Goal: Task Accomplishment & Management: Use online tool/utility

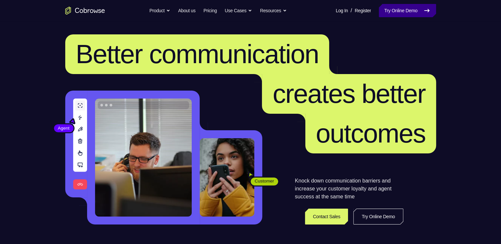
click at [410, 8] on link "Try Online Demo" at bounding box center [407, 10] width 57 height 13
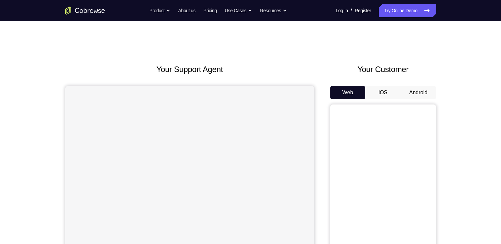
click at [410, 95] on button "Android" at bounding box center [418, 92] width 35 height 13
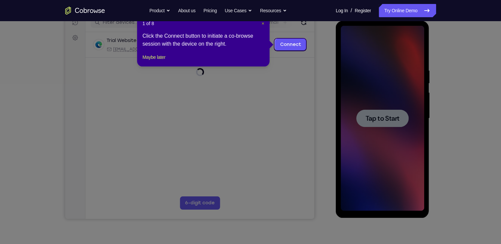
click at [262, 24] on span "×" at bounding box center [263, 23] width 3 height 5
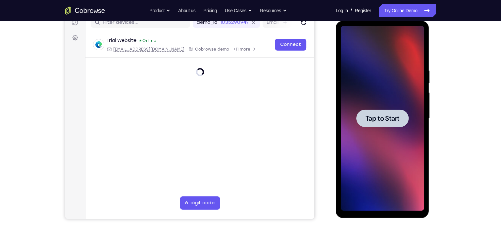
click at [392, 121] on span "Tap to Start" at bounding box center [382, 118] width 34 height 7
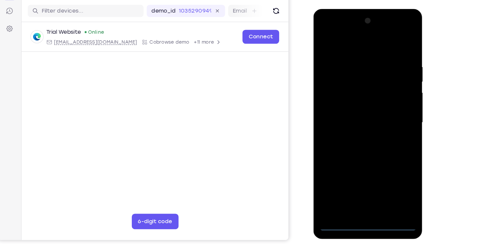
scroll to position [77, 0]
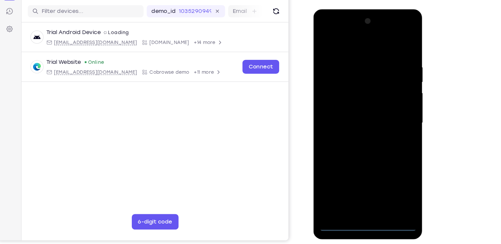
click at [363, 192] on div at bounding box center [359, 106] width 83 height 185
click at [389, 166] on div at bounding box center [359, 106] width 83 height 185
click at [350, 41] on div at bounding box center [359, 106] width 83 height 185
click at [389, 102] on div at bounding box center [359, 106] width 83 height 185
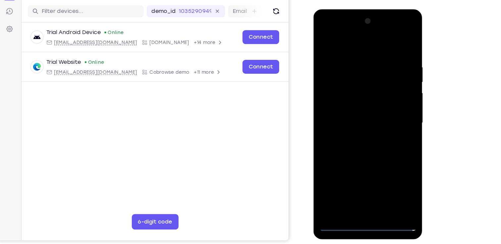
click at [353, 119] on div at bounding box center [359, 106] width 83 height 185
click at [348, 96] on div at bounding box center [359, 106] width 83 height 185
click at [347, 93] on div at bounding box center [359, 106] width 83 height 185
click at [341, 104] on div at bounding box center [359, 106] width 83 height 185
click at [350, 127] on div at bounding box center [359, 106] width 83 height 185
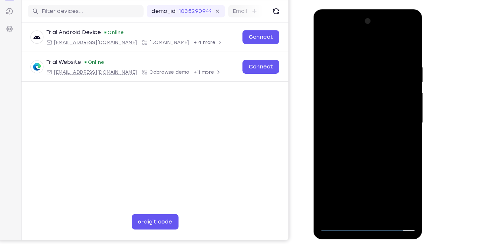
click at [395, 48] on div at bounding box center [359, 106] width 83 height 185
drag, startPoint x: 362, startPoint y: 148, endPoint x: 363, endPoint y: 121, distance: 26.2
click at [363, 121] on div at bounding box center [359, 106] width 83 height 185
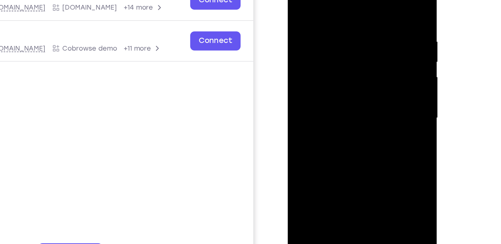
click at [371, 65] on div at bounding box center [334, 59] width 83 height 185
click at [299, 124] on div at bounding box center [334, 59] width 83 height 185
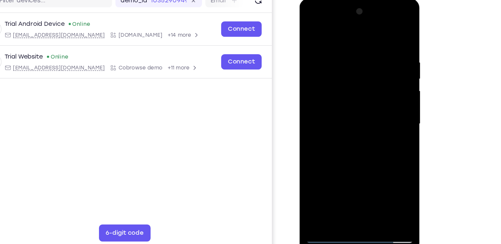
drag, startPoint x: 349, startPoint y: 67, endPoint x: 348, endPoint y: 147, distance: 80.5
click at [348, 147] on div at bounding box center [346, 96] width 83 height 185
click at [382, 28] on div at bounding box center [346, 96] width 83 height 185
click at [310, 28] on div at bounding box center [346, 96] width 83 height 185
click at [330, 172] on div at bounding box center [346, 96] width 83 height 185
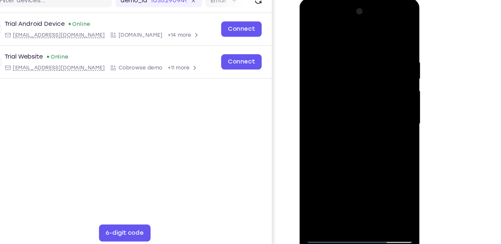
click at [326, 28] on div at bounding box center [346, 96] width 83 height 185
click at [313, 93] on div at bounding box center [346, 96] width 83 height 185
click at [330, 144] on div at bounding box center [346, 96] width 83 height 185
click at [315, 44] on div at bounding box center [346, 96] width 83 height 185
click at [318, 154] on div at bounding box center [346, 96] width 83 height 185
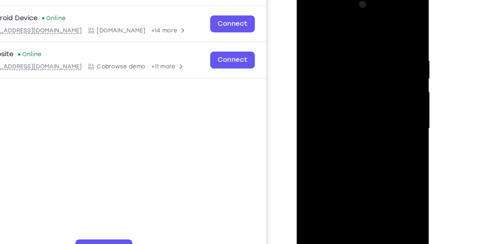
click at [354, 127] on div at bounding box center [342, 87] width 83 height 185
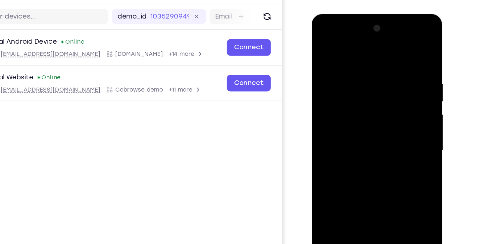
click at [371, 158] on div at bounding box center [358, 111] width 83 height 185
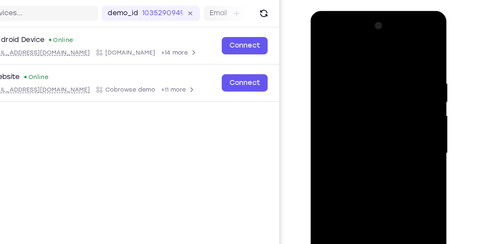
click at [367, 161] on div at bounding box center [356, 108] width 83 height 185
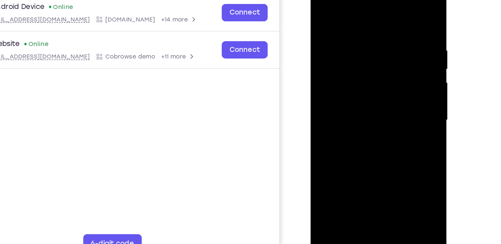
click at [324, 27] on div at bounding box center [356, 75] width 83 height 185
click at [389, 85] on div at bounding box center [356, 75] width 83 height 185
click at [389, 84] on div at bounding box center [356, 75] width 83 height 185
click at [389, 37] on div at bounding box center [356, 75] width 83 height 185
click at [390, 12] on div at bounding box center [356, 75] width 83 height 185
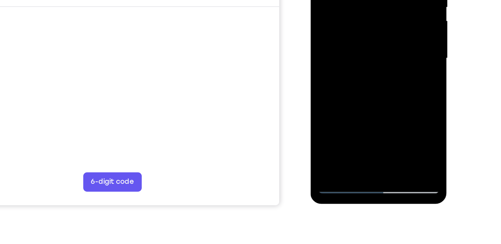
scroll to position [90, 0]
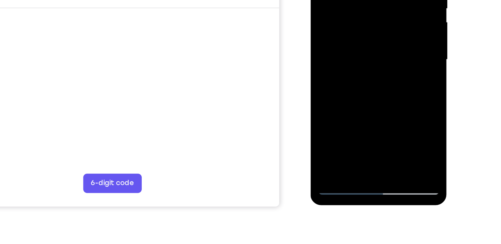
click at [325, 95] on div at bounding box center [356, 15] width 83 height 185
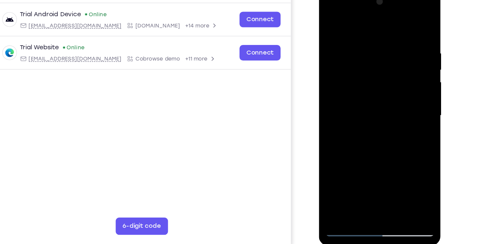
click at [359, 35] on div at bounding box center [365, 86] width 83 height 185
click at [402, 78] on div at bounding box center [365, 86] width 83 height 185
click at [399, 82] on div at bounding box center [365, 86] width 83 height 185
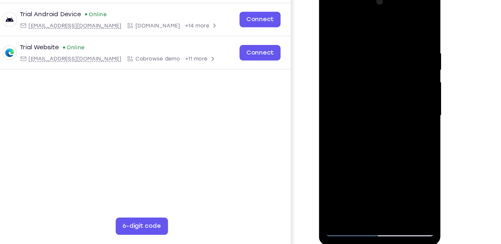
click at [390, 89] on div at bounding box center [365, 86] width 83 height 185
click at [333, 92] on div at bounding box center [365, 86] width 83 height 185
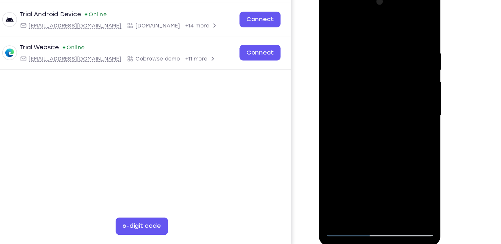
click at [343, 20] on div at bounding box center [365, 86] width 83 height 185
click at [329, 20] on div at bounding box center [365, 86] width 83 height 185
click at [399, 76] on div at bounding box center [365, 86] width 83 height 185
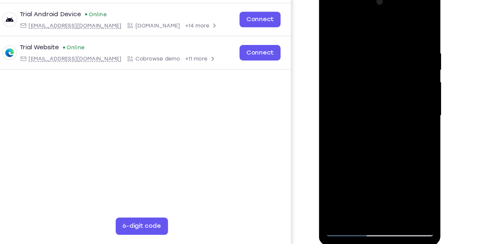
click at [399, 76] on div at bounding box center [365, 86] width 83 height 185
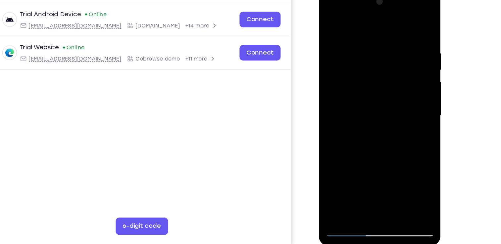
click at [399, 76] on div at bounding box center [365, 86] width 83 height 185
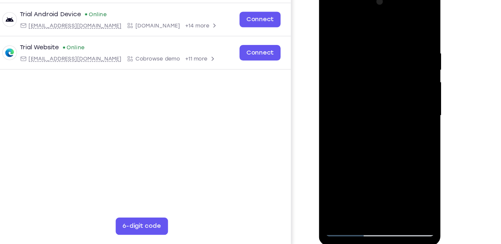
click at [399, 76] on div at bounding box center [365, 86] width 83 height 185
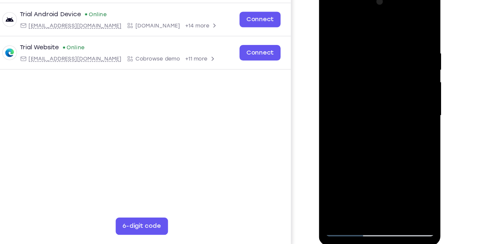
click at [399, 76] on div at bounding box center [365, 86] width 83 height 185
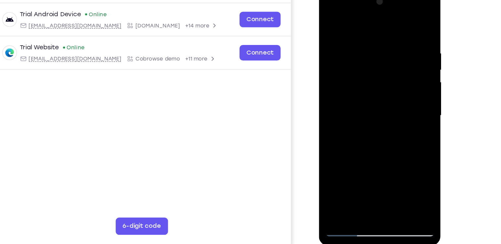
click at [399, 76] on div at bounding box center [365, 86] width 83 height 185
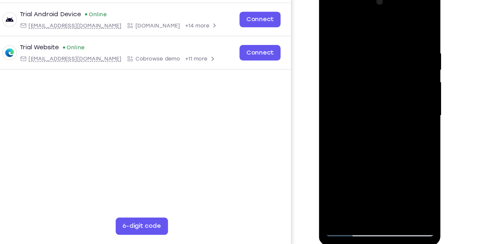
click at [399, 76] on div at bounding box center [365, 86] width 83 height 185
click at [392, 51] on div at bounding box center [365, 86] width 83 height 185
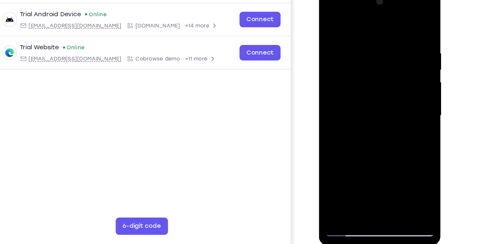
click at [397, 82] on div at bounding box center [365, 86] width 83 height 185
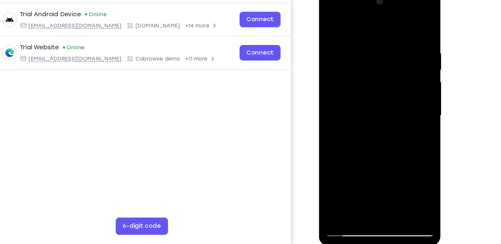
click at [397, 82] on div at bounding box center [365, 86] width 83 height 185
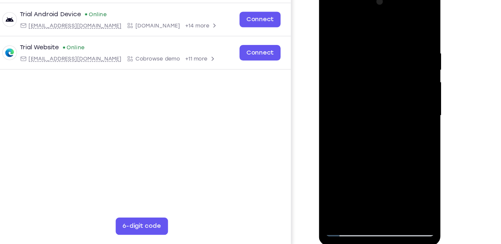
click at [397, 82] on div at bounding box center [365, 86] width 83 height 185
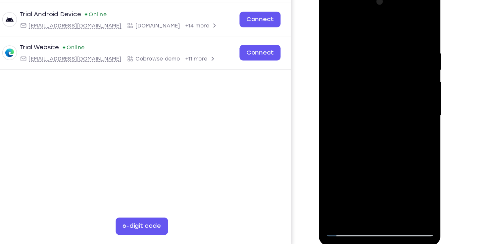
click at [397, 82] on div at bounding box center [365, 86] width 83 height 185
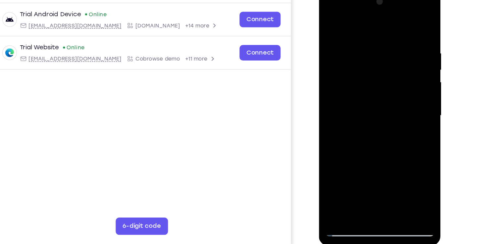
click at [397, 82] on div at bounding box center [365, 86] width 83 height 185
click at [339, 91] on div at bounding box center [365, 86] width 83 height 185
click at [333, 99] on div at bounding box center [365, 86] width 83 height 185
click at [389, 87] on div at bounding box center [365, 86] width 83 height 185
click at [396, 87] on div at bounding box center [365, 86] width 83 height 185
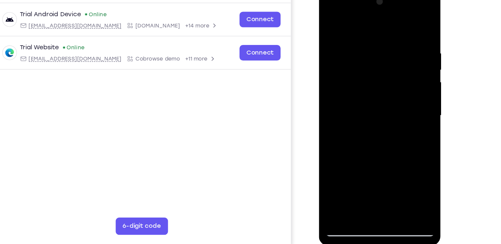
click at [396, 87] on div at bounding box center [365, 86] width 83 height 185
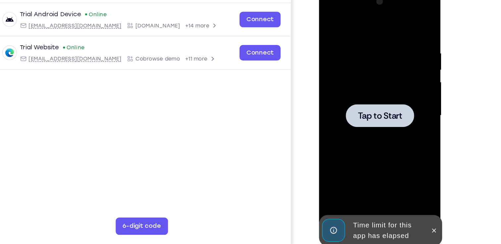
click at [375, 86] on span "Tap to Start" at bounding box center [366, 86] width 34 height 7
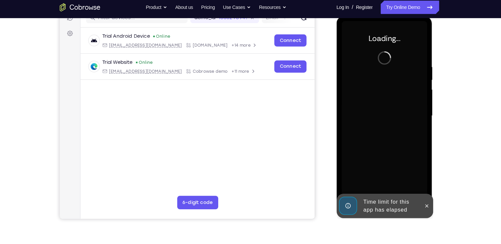
scroll to position [90, 0]
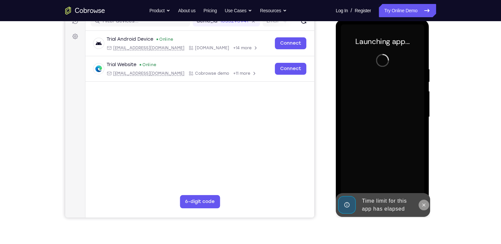
click at [421, 203] on icon at bounding box center [423, 205] width 5 height 5
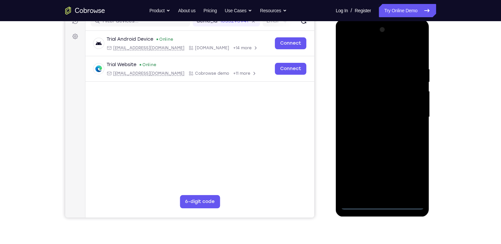
click at [380, 202] on div at bounding box center [382, 116] width 83 height 185
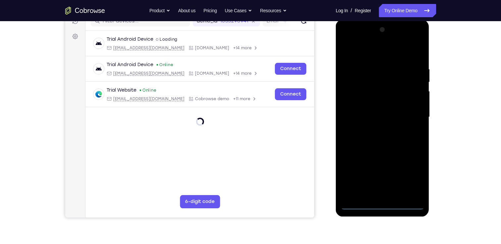
click at [380, 202] on div at bounding box center [382, 116] width 83 height 185
click at [380, 205] on div at bounding box center [382, 116] width 83 height 185
click at [411, 175] on div at bounding box center [382, 116] width 83 height 185
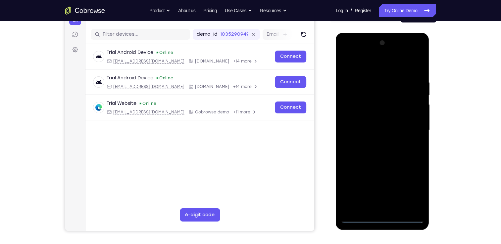
click at [409, 190] on div at bounding box center [382, 130] width 83 height 185
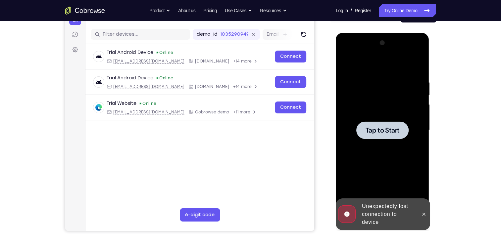
click at [370, 135] on div at bounding box center [382, 130] width 52 height 18
click at [426, 214] on icon at bounding box center [423, 214] width 5 height 5
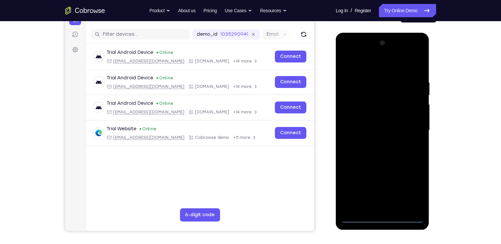
click at [383, 217] on div at bounding box center [382, 130] width 83 height 185
click at [409, 191] on div at bounding box center [382, 130] width 83 height 185
click at [380, 63] on div at bounding box center [382, 130] width 83 height 185
click at [410, 126] on div at bounding box center [382, 130] width 83 height 185
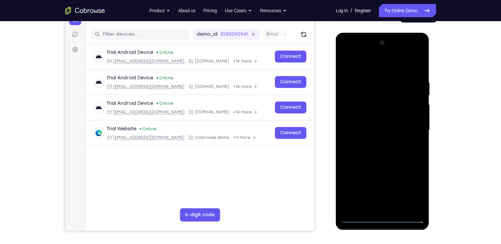
click at [375, 143] on div at bounding box center [382, 130] width 83 height 185
click at [385, 123] on div at bounding box center [382, 130] width 83 height 185
click at [381, 119] on div at bounding box center [382, 130] width 83 height 185
click at [367, 130] on div at bounding box center [382, 130] width 83 height 185
click at [365, 150] on div at bounding box center [382, 130] width 83 height 185
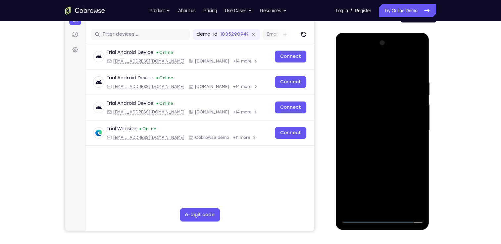
click at [372, 149] on div at bounding box center [382, 130] width 83 height 185
click at [382, 136] on div at bounding box center [382, 130] width 83 height 185
click at [417, 72] on div at bounding box center [382, 130] width 83 height 185
click at [373, 81] on div at bounding box center [382, 130] width 83 height 185
click at [409, 111] on div at bounding box center [382, 130] width 83 height 185
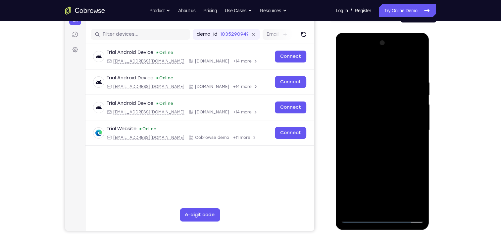
click at [409, 111] on div at bounding box center [382, 130] width 83 height 185
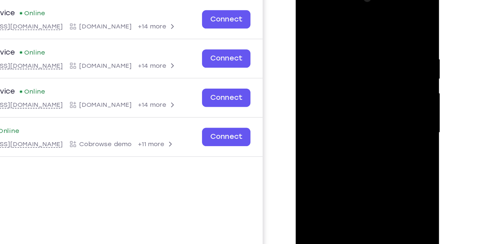
click at [370, 69] on div at bounding box center [342, 80] width 83 height 185
click at [371, 67] on div at bounding box center [342, 80] width 83 height 185
click at [375, 63] on div at bounding box center [342, 80] width 83 height 185
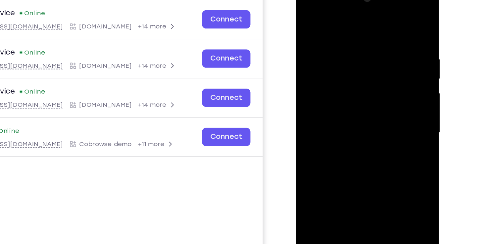
click at [375, 63] on div at bounding box center [342, 80] width 83 height 185
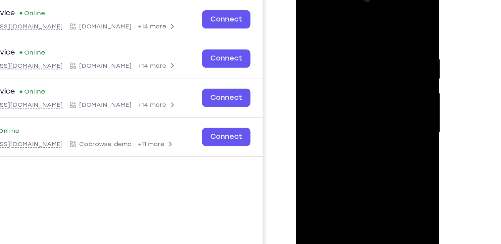
click at [375, 63] on div at bounding box center [342, 80] width 83 height 185
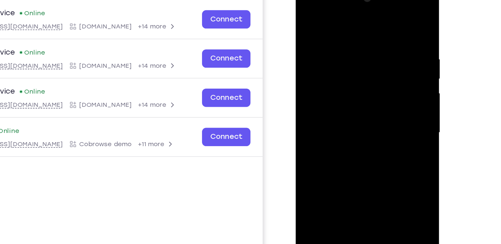
click at [375, 63] on div at bounding box center [342, 80] width 83 height 185
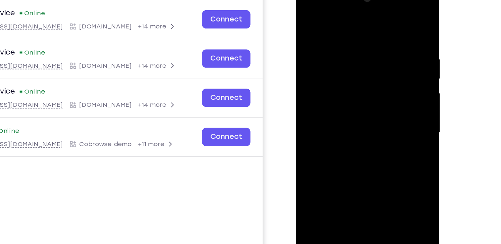
click at [375, 63] on div at bounding box center [342, 80] width 83 height 185
click at [377, 15] on div at bounding box center [342, 80] width 83 height 185
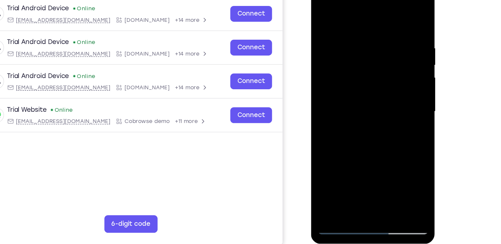
drag, startPoint x: 365, startPoint y: 115, endPoint x: 358, endPoint y: 34, distance: 80.5
click at [358, 34] on div at bounding box center [357, 79] width 83 height 185
click at [322, 89] on div at bounding box center [357, 79] width 83 height 185
drag, startPoint x: 361, startPoint y: 128, endPoint x: 352, endPoint y: 29, distance: 99.4
click at [352, 29] on div at bounding box center [357, 79] width 83 height 185
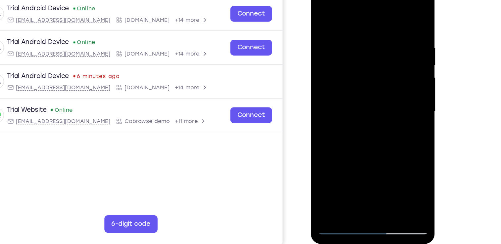
drag, startPoint x: 363, startPoint y: 79, endPoint x: 363, endPoint y: 38, distance: 41.4
click at [363, 38] on div at bounding box center [357, 79] width 83 height 185
click at [321, 105] on div at bounding box center [357, 79] width 83 height 185
drag, startPoint x: 362, startPoint y: 113, endPoint x: 347, endPoint y: 18, distance: 95.8
click at [347, 18] on div at bounding box center [357, 79] width 83 height 185
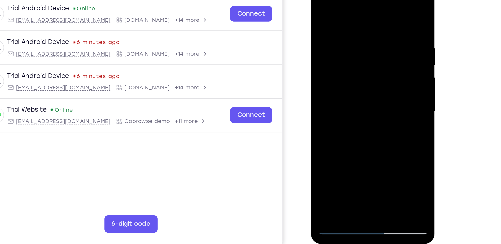
drag, startPoint x: 373, startPoint y: 124, endPoint x: 359, endPoint y: 15, distance: 110.3
click at [359, 15] on div at bounding box center [357, 79] width 83 height 185
drag, startPoint x: 363, startPoint y: 107, endPoint x: 351, endPoint y: 20, distance: 87.2
click at [351, 20] on div at bounding box center [357, 79] width 83 height 185
click at [395, 63] on div at bounding box center [357, 79] width 83 height 185
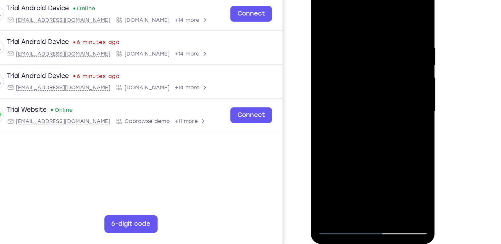
click at [395, 63] on div at bounding box center [357, 79] width 83 height 185
click at [395, 66] on div at bounding box center [357, 79] width 83 height 185
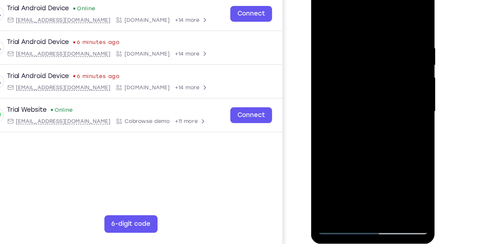
click at [395, 66] on div at bounding box center [357, 79] width 83 height 185
click at [320, 63] on div at bounding box center [357, 79] width 83 height 185
click at [395, 65] on div at bounding box center [357, 79] width 83 height 185
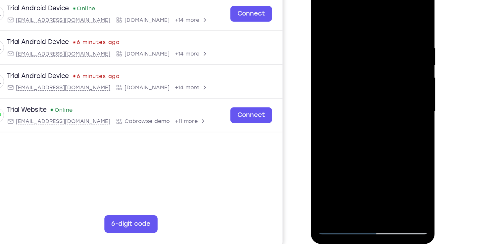
click at [395, 65] on div at bounding box center [357, 79] width 83 height 185
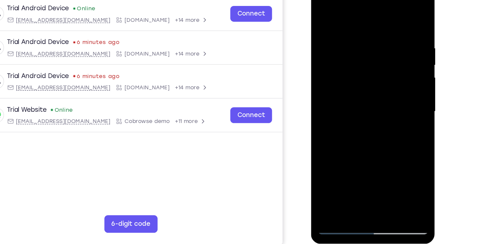
drag, startPoint x: 381, startPoint y: 127, endPoint x: 359, endPoint y: 34, distance: 96.0
click at [359, 34] on div at bounding box center [357, 79] width 83 height 185
drag, startPoint x: 362, startPoint y: 110, endPoint x: 361, endPoint y: 75, distance: 34.8
click at [361, 75] on div at bounding box center [357, 79] width 83 height 185
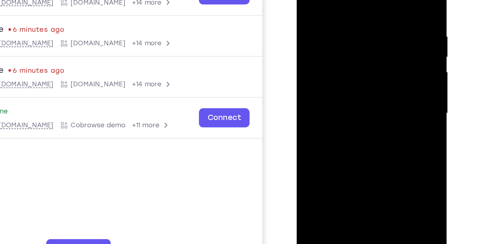
click at [380, 64] on div at bounding box center [343, 54] width 83 height 185
click at [381, 65] on div at bounding box center [343, 54] width 83 height 185
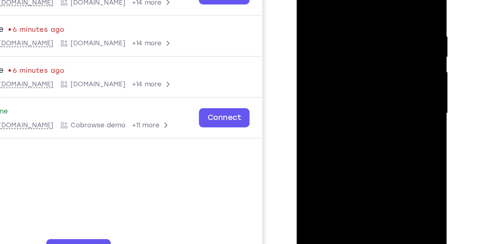
drag, startPoint x: 354, startPoint y: 91, endPoint x: 342, endPoint y: 21, distance: 71.6
click at [342, 21] on div at bounding box center [343, 54] width 83 height 185
drag, startPoint x: 346, startPoint y: 67, endPoint x: 343, endPoint y: 19, distance: 48.1
click at [343, 19] on div at bounding box center [343, 54] width 83 height 185
drag, startPoint x: 360, startPoint y: 80, endPoint x: 358, endPoint y: 20, distance: 60.0
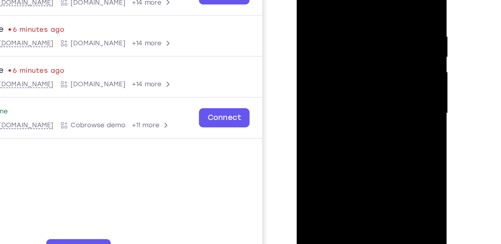
click at [358, 20] on div at bounding box center [343, 54] width 83 height 185
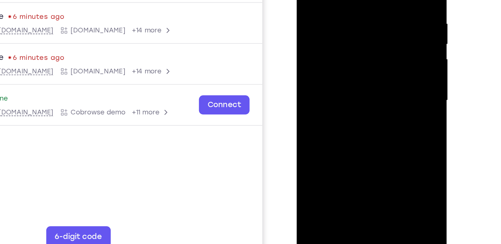
drag, startPoint x: 361, startPoint y: 67, endPoint x: 359, endPoint y: 6, distance: 60.3
click at [359, 6] on div at bounding box center [343, 41] width 83 height 185
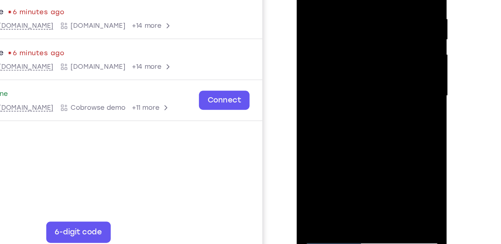
drag, startPoint x: 355, startPoint y: 52, endPoint x: 351, endPoint y: -2, distance: 54.4
click at [351, 0] on div at bounding box center [343, 36] width 83 height 185
drag, startPoint x: 352, startPoint y: 75, endPoint x: 348, endPoint y: 16, distance: 59.0
click at [348, 16] on div at bounding box center [343, 36] width 83 height 185
drag, startPoint x: 358, startPoint y: 71, endPoint x: 355, endPoint y: -2, distance: 72.9
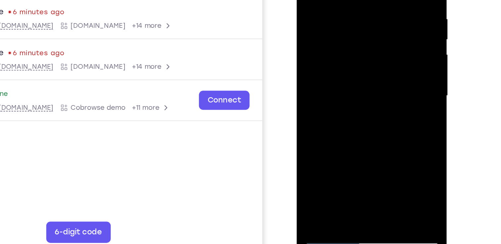
click at [355, 0] on div at bounding box center [343, 36] width 83 height 185
drag, startPoint x: 352, startPoint y: 84, endPoint x: 350, endPoint y: 33, distance: 51.0
click at [350, 33] on div at bounding box center [343, 36] width 83 height 185
click at [380, 30] on div at bounding box center [343, 36] width 83 height 185
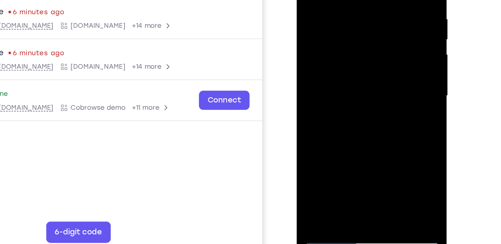
click at [380, 30] on div at bounding box center [343, 36] width 83 height 185
click at [380, 33] on div at bounding box center [343, 36] width 83 height 185
drag, startPoint x: 360, startPoint y: 86, endPoint x: 354, endPoint y: 7, distance: 78.7
click at [354, 7] on div at bounding box center [343, 36] width 83 height 185
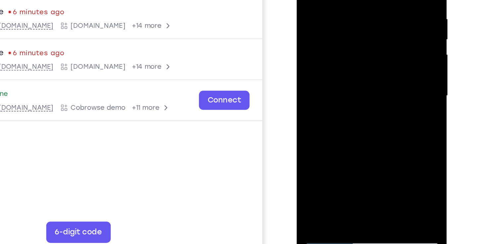
drag, startPoint x: 357, startPoint y: 82, endPoint x: 350, endPoint y: 25, distance: 58.1
click at [350, 25] on div at bounding box center [343, 36] width 83 height 185
click at [380, 25] on div at bounding box center [343, 36] width 83 height 185
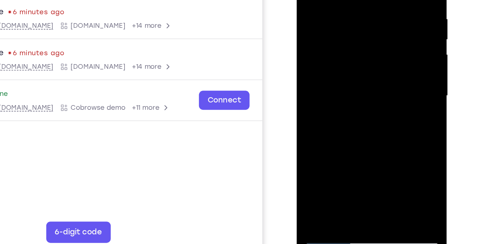
click at [380, 25] on div at bounding box center [343, 36] width 83 height 185
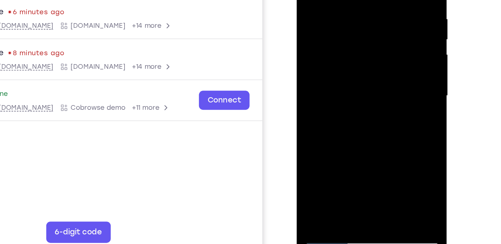
click at [380, 25] on div at bounding box center [343, 36] width 83 height 185
drag, startPoint x: 360, startPoint y: 92, endPoint x: 357, endPoint y: 18, distance: 74.9
click at [357, 18] on div at bounding box center [343, 36] width 83 height 185
drag, startPoint x: 356, startPoint y: 91, endPoint x: 350, endPoint y: 28, distance: 63.4
click at [350, 28] on div at bounding box center [343, 36] width 83 height 185
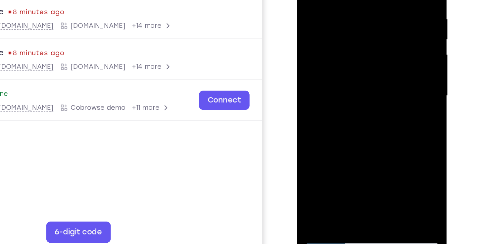
click at [379, 42] on div at bounding box center [343, 36] width 83 height 185
drag, startPoint x: 353, startPoint y: 93, endPoint x: 344, endPoint y: 16, distance: 77.9
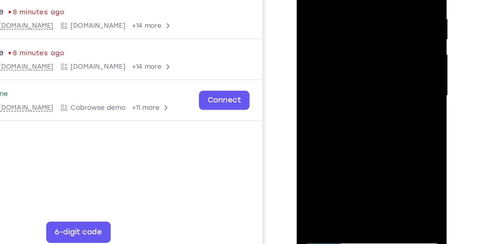
click at [344, 16] on div at bounding box center [343, 36] width 83 height 185
drag, startPoint x: 349, startPoint y: 92, endPoint x: 346, endPoint y: -9, distance: 100.3
click at [346, 0] on div at bounding box center [343, 36] width 83 height 185
drag, startPoint x: 349, startPoint y: 75, endPoint x: 354, endPoint y: -34, distance: 109.3
click at [354, 0] on div at bounding box center [343, 36] width 83 height 185
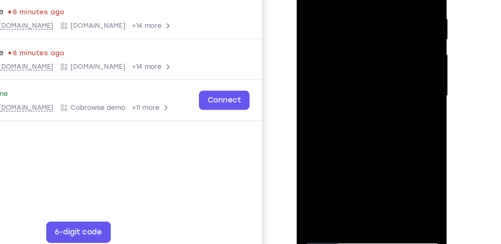
drag, startPoint x: 358, startPoint y: 68, endPoint x: 352, endPoint y: 39, distance: 28.7
click at [352, 39] on div at bounding box center [343, 36] width 83 height 185
click at [380, 44] on div at bounding box center [343, 36] width 83 height 185
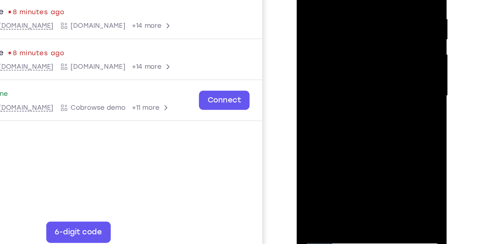
click at [380, 44] on div at bounding box center [343, 36] width 83 height 185
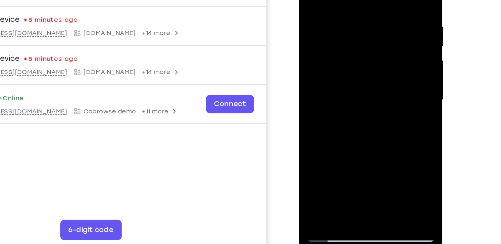
drag, startPoint x: 353, startPoint y: 104, endPoint x: 342, endPoint y: 41, distance: 64.0
click at [342, 41] on div at bounding box center [345, 47] width 83 height 185
drag, startPoint x: 355, startPoint y: 88, endPoint x: 343, endPoint y: 10, distance: 79.5
click at [343, 10] on div at bounding box center [345, 47] width 83 height 185
click at [384, 60] on div at bounding box center [345, 47] width 83 height 185
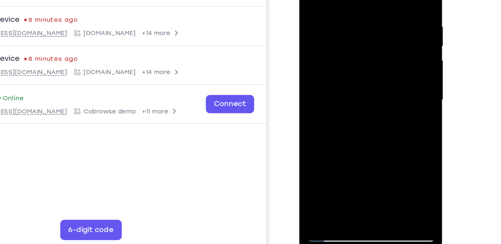
click at [384, 60] on div at bounding box center [345, 47] width 83 height 185
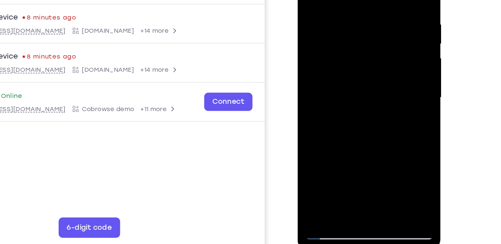
click at [326, 7] on div at bounding box center [344, 45] width 83 height 185
click at [370, 51] on div at bounding box center [344, 45] width 83 height 185
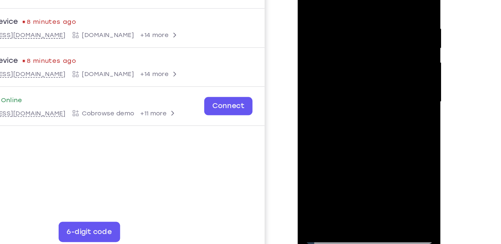
click at [381, 24] on div at bounding box center [344, 50] width 83 height 185
drag, startPoint x: 355, startPoint y: 38, endPoint x: 352, endPoint y: 63, distance: 25.7
click at [352, 63] on div at bounding box center [344, 50] width 83 height 185
click at [380, 46] on div at bounding box center [344, 50] width 83 height 185
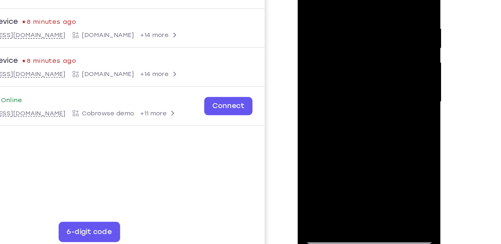
click at [380, 46] on div at bounding box center [344, 50] width 83 height 185
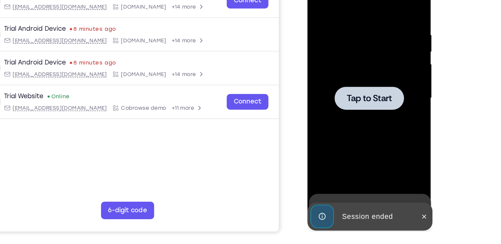
scroll to position [76, 0]
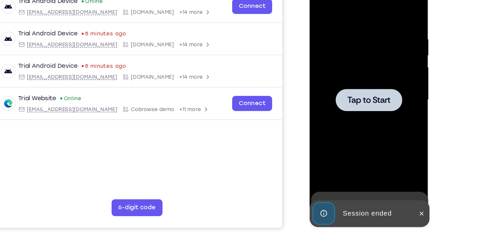
click at [354, 53] on div at bounding box center [355, 73] width 83 height 185
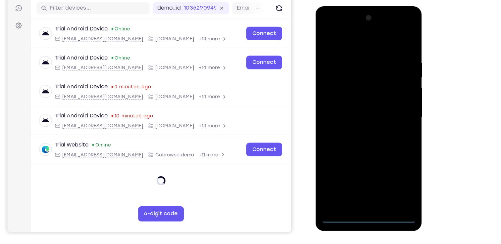
click at [361, 189] on div at bounding box center [361, 103] width 83 height 185
click at [390, 164] on div at bounding box center [361, 103] width 83 height 185
click at [351, 37] on div at bounding box center [361, 103] width 83 height 185
click at [392, 100] on div at bounding box center [361, 103] width 83 height 185
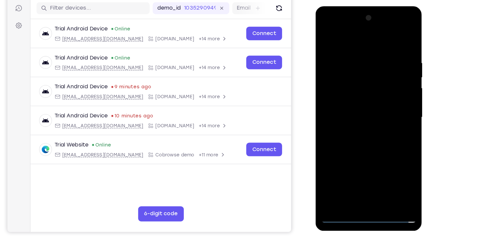
click at [352, 116] on div at bounding box center [361, 103] width 83 height 185
click at [378, 95] on div at bounding box center [361, 103] width 83 height 185
click at [364, 91] on div at bounding box center [361, 103] width 83 height 185
click at [361, 103] on div at bounding box center [361, 103] width 83 height 185
click at [345, 124] on div at bounding box center [361, 103] width 83 height 185
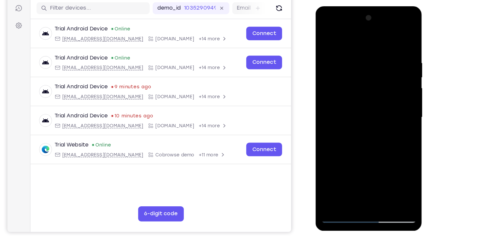
click at [397, 44] on div at bounding box center [361, 103] width 83 height 185
drag, startPoint x: 353, startPoint y: 148, endPoint x: 368, endPoint y: 96, distance: 54.2
click at [368, 96] on div at bounding box center [361, 103] width 83 height 185
click at [398, 82] on div at bounding box center [361, 103] width 83 height 185
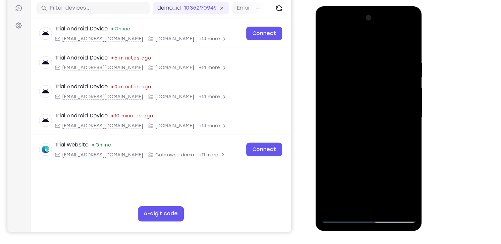
drag, startPoint x: 371, startPoint y: 60, endPoint x: 365, endPoint y: 112, distance: 52.3
click at [365, 112] on div at bounding box center [361, 103] width 83 height 185
click at [348, 70] on div at bounding box center [361, 103] width 83 height 185
click at [324, 37] on div at bounding box center [361, 103] width 83 height 185
drag, startPoint x: 363, startPoint y: 133, endPoint x: 370, endPoint y: 81, distance: 52.2
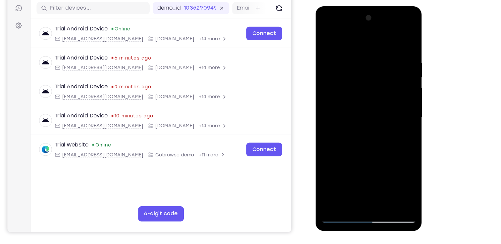
click at [370, 81] on div at bounding box center [361, 103] width 83 height 185
drag, startPoint x: 376, startPoint y: 144, endPoint x: 373, endPoint y: 43, distance: 101.3
click at [373, 43] on div at bounding box center [361, 103] width 83 height 185
drag, startPoint x: 360, startPoint y: 147, endPoint x: 372, endPoint y: 57, distance: 90.2
click at [372, 57] on div at bounding box center [361, 103] width 83 height 185
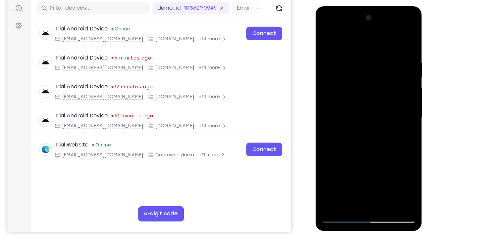
drag, startPoint x: 364, startPoint y: 152, endPoint x: 370, endPoint y: 38, distance: 114.4
click at [370, 38] on div at bounding box center [361, 103] width 83 height 185
drag, startPoint x: 361, startPoint y: 158, endPoint x: 370, endPoint y: 38, distance: 120.1
click at [370, 38] on div at bounding box center [361, 103] width 83 height 185
drag, startPoint x: 370, startPoint y: 158, endPoint x: 363, endPoint y: 58, distance: 99.9
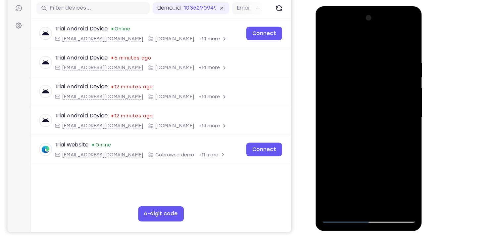
click at [363, 58] on div at bounding box center [361, 103] width 83 height 185
drag, startPoint x: 368, startPoint y: 154, endPoint x: 369, endPoint y: 125, distance: 28.8
click at [369, 125] on div at bounding box center [361, 103] width 83 height 185
drag, startPoint x: 357, startPoint y: 153, endPoint x: 359, endPoint y: 124, distance: 28.5
click at [359, 124] on div at bounding box center [361, 103] width 83 height 185
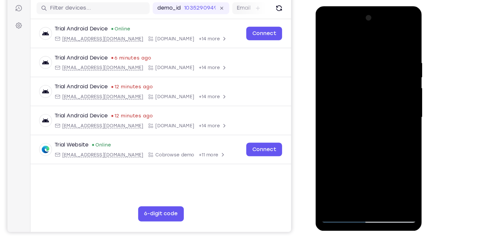
drag, startPoint x: 367, startPoint y: 149, endPoint x: 364, endPoint y: 57, distance: 92.1
click at [364, 57] on div at bounding box center [361, 103] width 83 height 185
drag, startPoint x: 370, startPoint y: 145, endPoint x: 373, endPoint y: 67, distance: 78.2
click at [373, 67] on div at bounding box center [361, 103] width 83 height 185
click at [326, 125] on div at bounding box center [361, 103] width 83 height 185
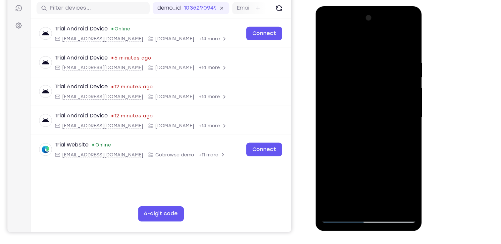
drag, startPoint x: 363, startPoint y: 144, endPoint x: 367, endPoint y: 77, distance: 67.3
click at [367, 77] on div at bounding box center [361, 103] width 83 height 185
drag, startPoint x: 374, startPoint y: 155, endPoint x: 369, endPoint y: 86, distance: 69.3
click at [369, 86] on div at bounding box center [361, 103] width 83 height 185
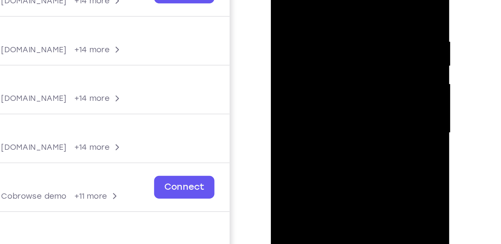
scroll to position [77, 0]
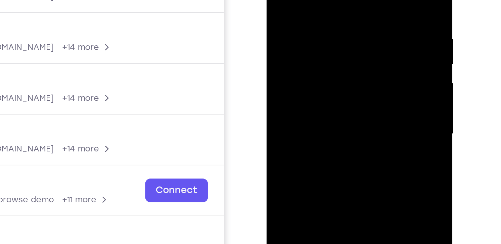
click at [349, 14] on div at bounding box center [312, 37] width 83 height 185
click at [350, 14] on div at bounding box center [312, 37] width 83 height 185
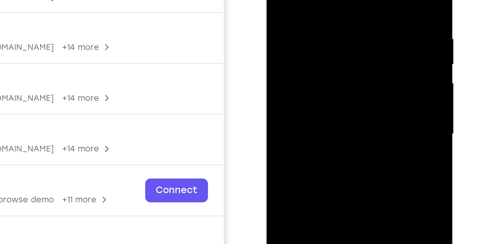
click at [350, 14] on div at bounding box center [312, 37] width 83 height 185
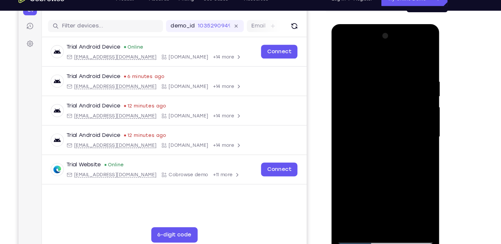
drag, startPoint x: 395, startPoint y: 180, endPoint x: 383, endPoint y: 82, distance: 98.7
click at [383, 82] on div at bounding box center [377, 121] width 83 height 185
drag, startPoint x: 366, startPoint y: 161, endPoint x: 369, endPoint y: 71, distance: 90.1
click at [369, 71] on div at bounding box center [377, 121] width 83 height 185
drag, startPoint x: 378, startPoint y: 162, endPoint x: 373, endPoint y: 92, distance: 70.4
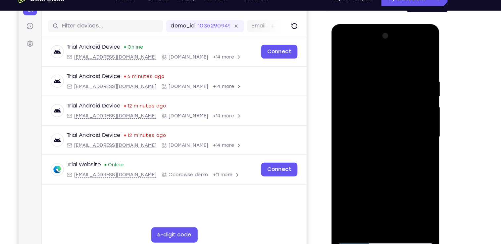
click at [373, 92] on div at bounding box center [377, 121] width 83 height 185
drag, startPoint x: 379, startPoint y: 168, endPoint x: 370, endPoint y: 93, distance: 75.4
click at [370, 93] on div at bounding box center [377, 121] width 83 height 185
drag, startPoint x: 383, startPoint y: 158, endPoint x: 383, endPoint y: 49, distance: 108.2
click at [383, 49] on div at bounding box center [377, 121] width 83 height 185
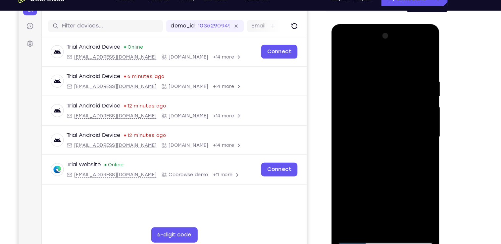
drag, startPoint x: 375, startPoint y: 152, endPoint x: 720, endPoint y: 55, distance: 358.0
click at [384, 24] on html "Online web based iOS Simulators and Android Emulators. Run iPhone, iPad, Mobile…" at bounding box center [378, 123] width 94 height 199
drag, startPoint x: 384, startPoint y: 152, endPoint x: 379, endPoint y: 128, distance: 24.0
click at [379, 128] on div at bounding box center [377, 121] width 83 height 185
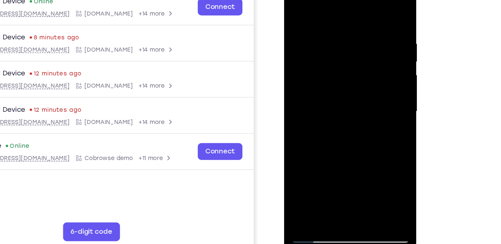
drag, startPoint x: 330, startPoint y: 80, endPoint x: 328, endPoint y: 122, distance: 42.7
click at [328, 122] on div at bounding box center [330, 70] width 83 height 185
click at [310, 43] on div at bounding box center [330, 70] width 83 height 185
drag, startPoint x: 345, startPoint y: 20, endPoint x: 335, endPoint y: 156, distance: 136.4
click at [335, 156] on div at bounding box center [330, 70] width 83 height 185
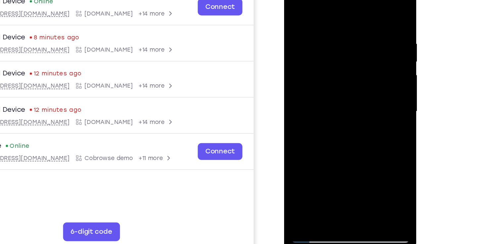
drag, startPoint x: 338, startPoint y: 36, endPoint x: 325, endPoint y: 176, distance: 141.0
click at [325, 172] on html "Online web based iOS Simulators and Android Emulators. Run iPhone, iPad, Mobile…" at bounding box center [331, 73] width 94 height 199
drag, startPoint x: 333, startPoint y: 20, endPoint x: 332, endPoint y: 176, distance: 156.6
click at [332, 172] on html "Online web based iOS Simulators and Android Emulators. Run iPhone, iPad, Mobile…" at bounding box center [331, 73] width 94 height 199
drag, startPoint x: 337, startPoint y: 34, endPoint x: 325, endPoint y: 176, distance: 142.9
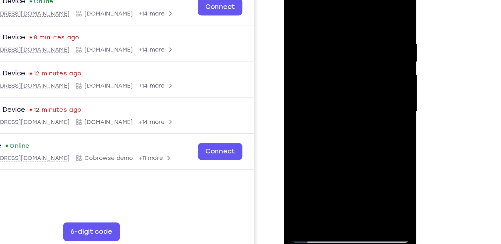
click at [325, 172] on html "Online web based iOS Simulators and Android Emulators. Run iPhone, iPad, Mobile…" at bounding box center [331, 73] width 94 height 199
drag, startPoint x: 339, startPoint y: 27, endPoint x: 340, endPoint y: 92, distance: 64.9
click at [340, 92] on div at bounding box center [330, 70] width 83 height 185
click at [298, 150] on div at bounding box center [330, 70] width 83 height 185
click at [318, 22] on div at bounding box center [330, 70] width 83 height 185
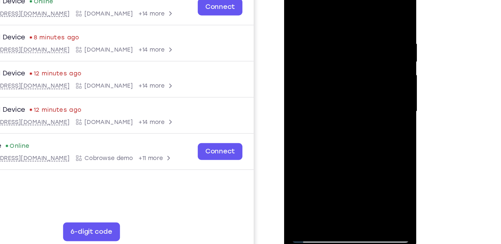
click at [363, 54] on div at bounding box center [330, 70] width 83 height 185
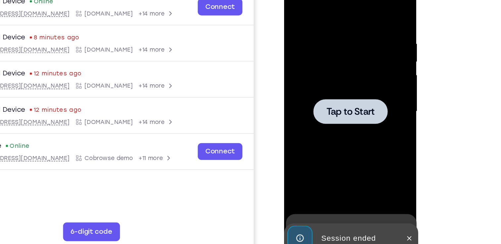
click at [339, 74] on span "Tap to Start" at bounding box center [330, 71] width 34 height 7
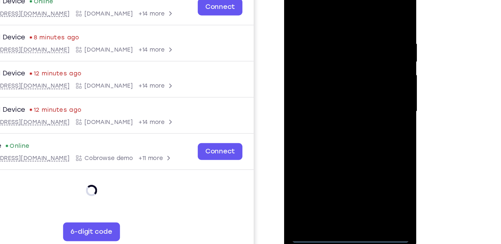
click at [328, 158] on div at bounding box center [330, 70] width 83 height 185
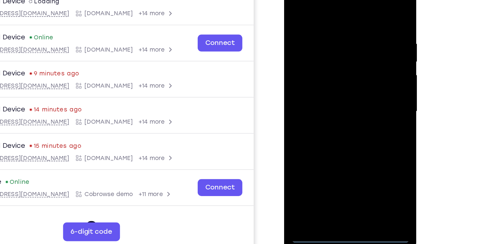
click at [328, 158] on div at bounding box center [330, 70] width 83 height 185
click at [361, 128] on div at bounding box center [330, 70] width 83 height 185
click at [333, 4] on div at bounding box center [330, 70] width 83 height 185
click at [356, 67] on div at bounding box center [330, 70] width 83 height 185
click at [322, 83] on div at bounding box center [330, 70] width 83 height 185
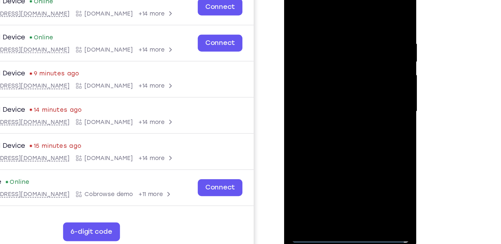
click at [310, 65] on div at bounding box center [330, 70] width 83 height 185
click at [320, 58] on div at bounding box center [330, 70] width 83 height 185
click at [314, 69] on div at bounding box center [330, 70] width 83 height 185
click at [317, 92] on div at bounding box center [330, 70] width 83 height 185
click at [365, 13] on div at bounding box center [330, 70] width 83 height 185
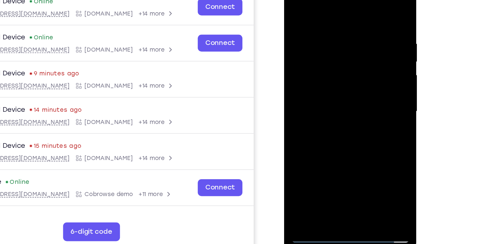
drag, startPoint x: 339, startPoint y: 125, endPoint x: 337, endPoint y: 23, distance: 103.0
click at [337, 23] on div at bounding box center [330, 70] width 83 height 185
drag, startPoint x: 342, startPoint y: 105, endPoint x: 333, endPoint y: 2, distance: 103.0
click at [333, 2] on div at bounding box center [330, 70] width 83 height 185
drag, startPoint x: 335, startPoint y: 98, endPoint x: 333, endPoint y: 60, distance: 38.1
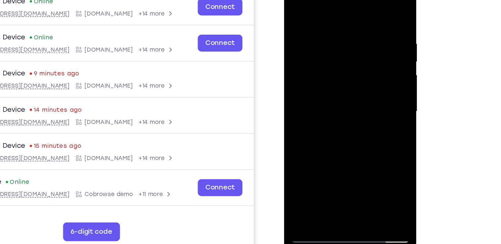
click at [333, 60] on div at bounding box center [330, 70] width 83 height 185
click at [367, 80] on div at bounding box center [330, 70] width 83 height 185
drag, startPoint x: 322, startPoint y: 105, endPoint x: 363, endPoint y: -6, distance: 118.3
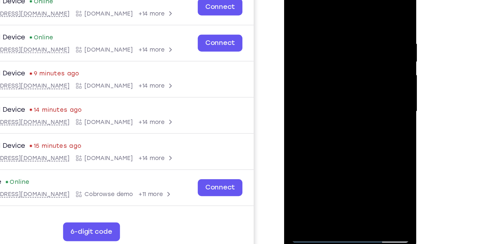
click at [363, 0] on div at bounding box center [330, 70] width 83 height 185
drag, startPoint x: 342, startPoint y: 109, endPoint x: 347, endPoint y: 25, distance: 83.9
click at [347, 25] on div at bounding box center [330, 70] width 83 height 185
drag, startPoint x: 333, startPoint y: 111, endPoint x: 346, endPoint y: 16, distance: 96.2
click at [346, 16] on div at bounding box center [330, 70] width 83 height 185
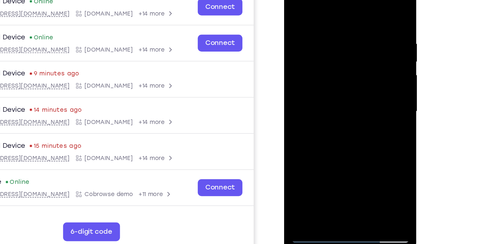
drag, startPoint x: 334, startPoint y: 127, endPoint x: 339, endPoint y: 92, distance: 35.4
click at [339, 92] on div at bounding box center [330, 70] width 83 height 185
click at [367, 57] on div at bounding box center [330, 70] width 83 height 185
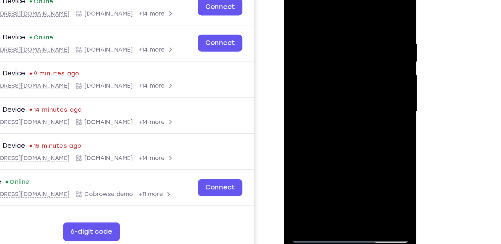
click at [367, 57] on div at bounding box center [330, 70] width 83 height 185
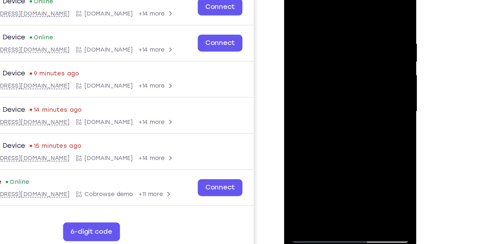
click at [367, 57] on div at bounding box center [330, 70] width 83 height 185
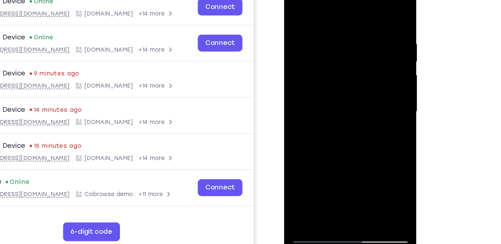
click at [367, 57] on div at bounding box center [330, 70] width 83 height 185
drag, startPoint x: 341, startPoint y: 123, endPoint x: 365, endPoint y: 29, distance: 97.0
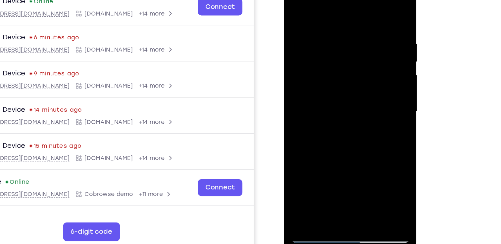
click at [365, 29] on div at bounding box center [330, 70] width 83 height 185
drag, startPoint x: 352, startPoint y: 98, endPoint x: 352, endPoint y: 34, distance: 63.6
click at [352, 34] on div at bounding box center [330, 70] width 83 height 185
drag, startPoint x: 334, startPoint y: 120, endPoint x: 348, endPoint y: 27, distance: 93.4
click at [348, 27] on div at bounding box center [330, 70] width 83 height 185
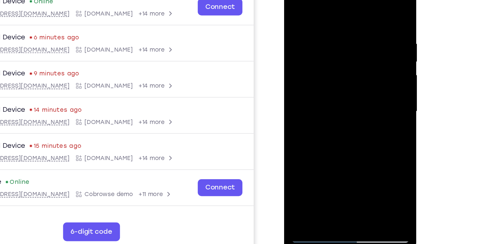
drag, startPoint x: 337, startPoint y: 110, endPoint x: 343, endPoint y: 47, distance: 62.5
click at [343, 47] on div at bounding box center [330, 70] width 83 height 185
click at [366, 69] on div at bounding box center [330, 70] width 83 height 185
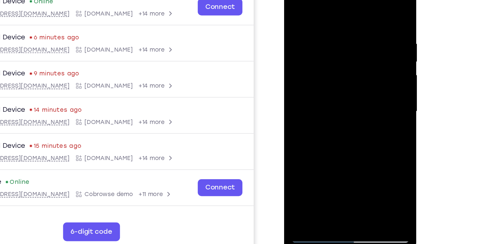
click at [366, 69] on div at bounding box center [330, 70] width 83 height 185
drag, startPoint x: 335, startPoint y: 116, endPoint x: 345, endPoint y: 40, distance: 76.2
click at [345, 40] on div at bounding box center [330, 70] width 83 height 185
drag, startPoint x: 335, startPoint y: 122, endPoint x: 348, endPoint y: 48, distance: 75.6
click at [348, 48] on div at bounding box center [330, 70] width 83 height 185
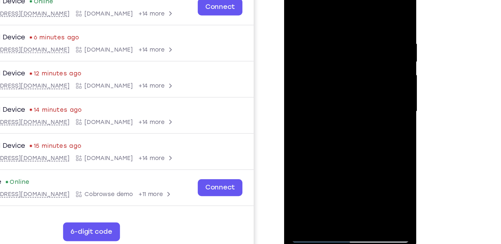
click at [367, 66] on div at bounding box center [330, 70] width 83 height 185
drag, startPoint x: 346, startPoint y: 122, endPoint x: 351, endPoint y: 43, distance: 79.6
click at [351, 43] on div at bounding box center [330, 70] width 83 height 185
drag, startPoint x: 332, startPoint y: 109, endPoint x: 344, endPoint y: 55, distance: 55.5
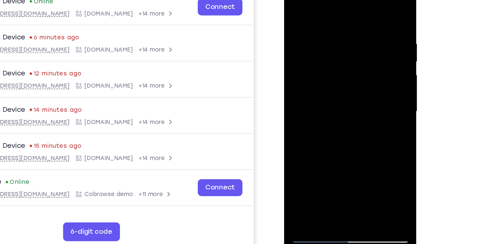
click at [344, 55] on div at bounding box center [330, 70] width 83 height 185
drag, startPoint x: 328, startPoint y: 127, endPoint x: 334, endPoint y: 57, distance: 70.1
click at [334, 57] on div at bounding box center [330, 70] width 83 height 185
drag, startPoint x: 334, startPoint y: 122, endPoint x: 343, endPoint y: 28, distance: 94.7
click at [343, 28] on div at bounding box center [330, 70] width 83 height 185
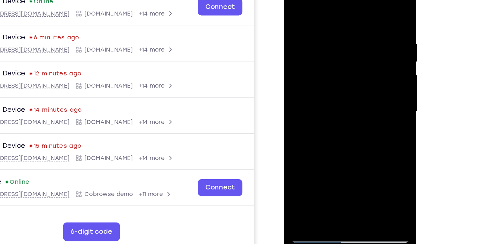
drag, startPoint x: 332, startPoint y: 116, endPoint x: 342, endPoint y: 50, distance: 66.2
click at [342, 50] on div at bounding box center [330, 70] width 83 height 185
drag, startPoint x: 340, startPoint y: 125, endPoint x: 346, endPoint y: 83, distance: 42.1
click at [346, 83] on div at bounding box center [330, 70] width 83 height 185
drag, startPoint x: 335, startPoint y: 124, endPoint x: 344, endPoint y: 95, distance: 30.8
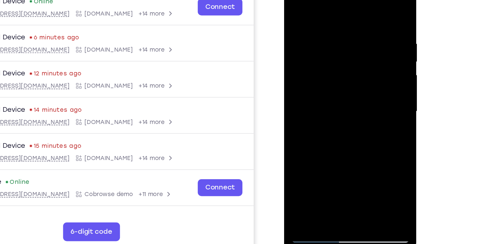
click at [344, 95] on div at bounding box center [330, 70] width 83 height 185
drag, startPoint x: 340, startPoint y: 122, endPoint x: 343, endPoint y: 104, distance: 18.8
click at [343, 104] on div at bounding box center [330, 70] width 83 height 185
click at [345, 149] on div at bounding box center [330, 70] width 83 height 185
click at [328, 105] on div at bounding box center [330, 70] width 83 height 185
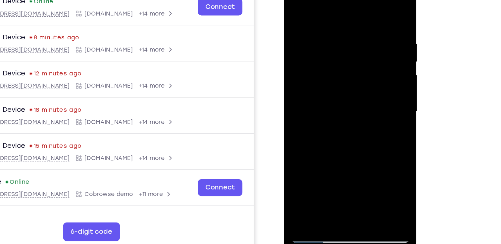
click at [343, 74] on div at bounding box center [330, 70] width 83 height 185
click at [317, 145] on div at bounding box center [330, 70] width 83 height 185
click at [361, 88] on div at bounding box center [330, 70] width 83 height 185
click at [308, 157] on div at bounding box center [330, 70] width 83 height 185
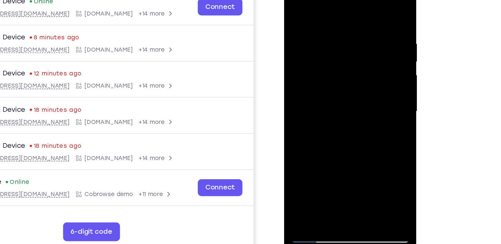
click at [296, 3] on div at bounding box center [330, 70] width 83 height 185
click at [323, 14] on div at bounding box center [330, 70] width 83 height 185
click at [356, 66] on div at bounding box center [330, 70] width 83 height 185
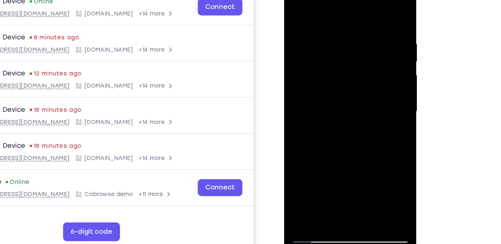
click at [356, 66] on div at bounding box center [330, 70] width 83 height 185
click at [364, 71] on div at bounding box center [330, 70] width 83 height 185
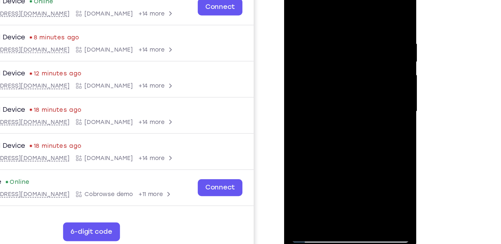
click at [364, 71] on div at bounding box center [330, 70] width 83 height 185
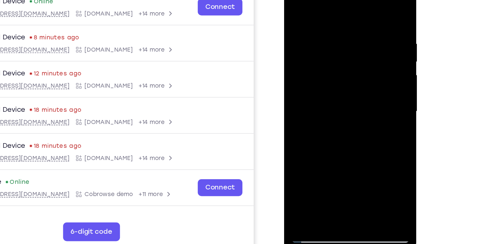
click at [364, 71] on div at bounding box center [330, 70] width 83 height 185
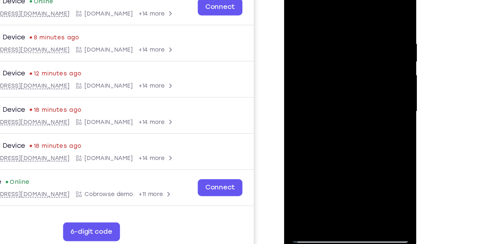
click at [365, 7] on div at bounding box center [330, 70] width 83 height 185
drag, startPoint x: 332, startPoint y: 129, endPoint x: 359, endPoint y: 13, distance: 118.6
click at [359, 13] on div at bounding box center [330, 70] width 83 height 185
drag, startPoint x: 344, startPoint y: 116, endPoint x: 357, endPoint y: 11, distance: 105.7
click at [357, 11] on div at bounding box center [330, 70] width 83 height 185
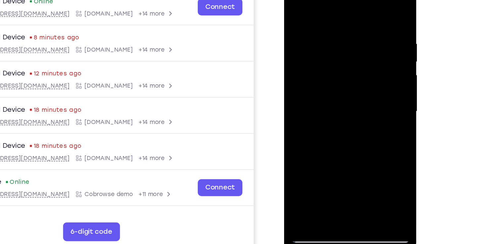
click at [300, 148] on div at bounding box center [330, 70] width 83 height 185
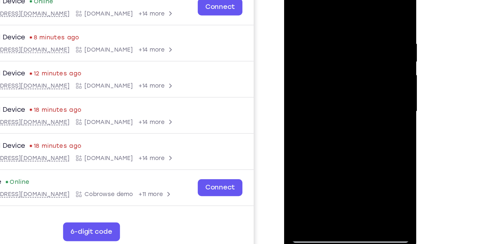
drag, startPoint x: 341, startPoint y: 4, endPoint x: 336, endPoint y: 114, distance: 110.0
click at [336, 114] on div at bounding box center [330, 70] width 83 height 185
drag, startPoint x: 331, startPoint y: 6, endPoint x: 318, endPoint y: 134, distance: 129.1
click at [318, 134] on div at bounding box center [330, 70] width 83 height 185
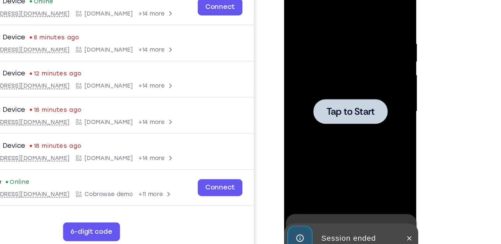
click at [334, 65] on div at bounding box center [330, 71] width 52 height 18
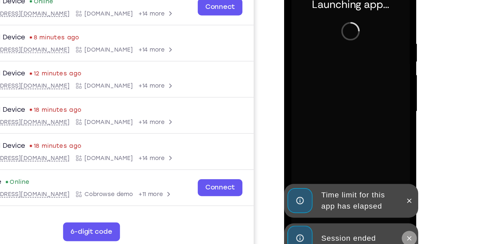
click at [370, 160] on icon at bounding box center [371, 160] width 3 height 3
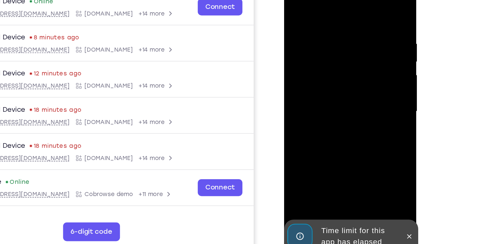
click at [370, 160] on icon at bounding box center [371, 159] width 5 height 5
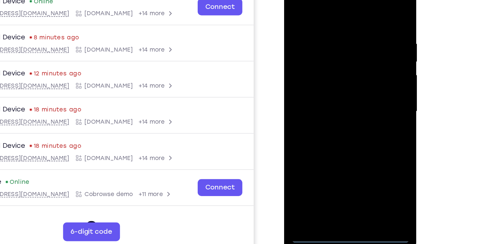
click at [331, 157] on div at bounding box center [330, 70] width 83 height 185
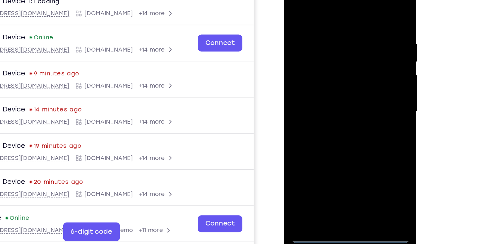
click at [331, 157] on div at bounding box center [330, 70] width 83 height 185
click at [360, 129] on div at bounding box center [330, 70] width 83 height 185
click at [335, 5] on div at bounding box center [330, 70] width 83 height 185
click at [357, 70] on div at bounding box center [330, 70] width 83 height 185
click at [324, 83] on div at bounding box center [330, 70] width 83 height 185
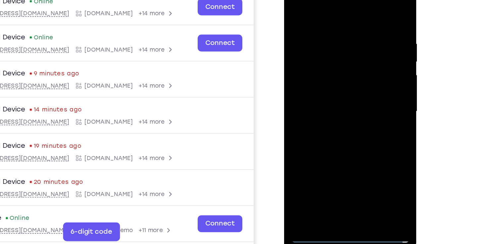
click at [316, 63] on div at bounding box center [330, 70] width 83 height 185
click at [314, 56] on div at bounding box center [330, 70] width 83 height 185
click at [322, 69] on div at bounding box center [330, 70] width 83 height 185
click at [341, 91] on div at bounding box center [330, 70] width 83 height 185
click at [335, 89] on div at bounding box center [330, 70] width 83 height 185
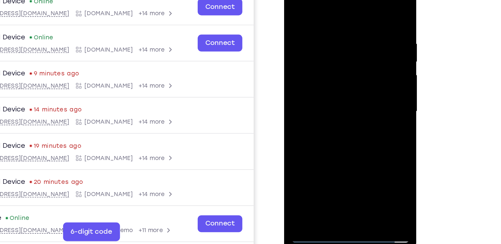
click at [336, 88] on div at bounding box center [330, 70] width 83 height 185
click at [363, 79] on div at bounding box center [330, 70] width 83 height 185
click at [325, 69] on div at bounding box center [330, 70] width 83 height 185
click at [346, 94] on div at bounding box center [330, 70] width 83 height 185
click at [337, 88] on div at bounding box center [330, 70] width 83 height 185
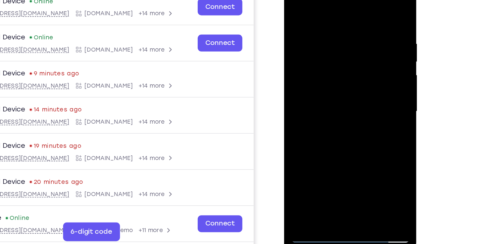
click at [327, 89] on div at bounding box center [330, 70] width 83 height 185
click at [339, 79] on div at bounding box center [330, 70] width 83 height 185
drag, startPoint x: 326, startPoint y: 7, endPoint x: 317, endPoint y: -20, distance: 28.0
click at [317, 0] on div at bounding box center [330, 70] width 83 height 185
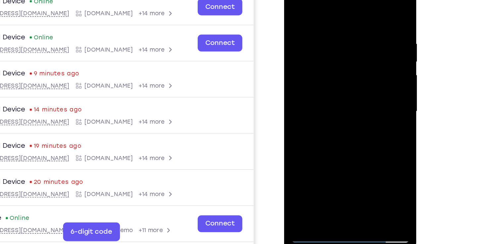
click at [292, 3] on div at bounding box center [330, 70] width 83 height 185
click at [339, 76] on div at bounding box center [330, 70] width 83 height 185
click at [330, 70] on div at bounding box center [330, 70] width 83 height 185
click at [343, 91] on div at bounding box center [330, 70] width 83 height 185
click at [336, 89] on div at bounding box center [330, 70] width 83 height 185
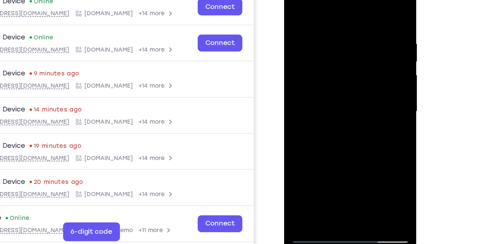
click at [328, 89] on div at bounding box center [330, 70] width 83 height 185
click at [329, 159] on div at bounding box center [330, 70] width 83 height 185
click at [351, 157] on div at bounding box center [330, 70] width 83 height 185
drag, startPoint x: 336, startPoint y: 113, endPoint x: 318, endPoint y: -25, distance: 139.5
click at [318, 0] on div at bounding box center [331, 72] width 94 height 197
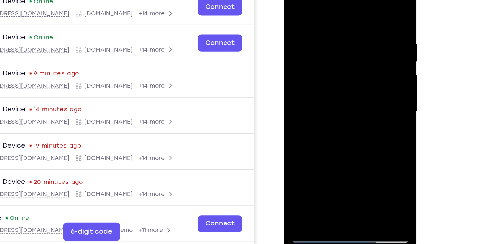
drag, startPoint x: 340, startPoint y: 105, endPoint x: 326, endPoint y: -25, distance: 131.2
click at [326, 0] on div at bounding box center [331, 72] width 94 height 197
drag, startPoint x: 333, startPoint y: 119, endPoint x: 324, endPoint y: -25, distance: 144.3
click at [324, 0] on div at bounding box center [331, 72] width 94 height 197
click at [358, 132] on div at bounding box center [330, 70] width 83 height 185
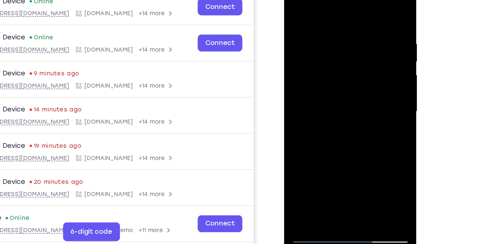
click at [327, 63] on div at bounding box center [330, 70] width 83 height 185
click at [323, 61] on div at bounding box center [330, 70] width 83 height 185
click at [318, 69] on div at bounding box center [330, 70] width 83 height 185
click at [346, 91] on div at bounding box center [330, 70] width 83 height 185
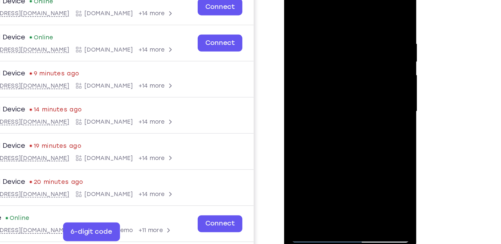
click at [340, 88] on div at bounding box center [330, 70] width 83 height 185
click at [336, 92] on div at bounding box center [330, 70] width 83 height 185
drag, startPoint x: 326, startPoint y: 8, endPoint x: 314, endPoint y: -25, distance: 35.4
click at [314, 0] on div at bounding box center [331, 72] width 94 height 197
click at [343, 90] on div at bounding box center [330, 70] width 83 height 185
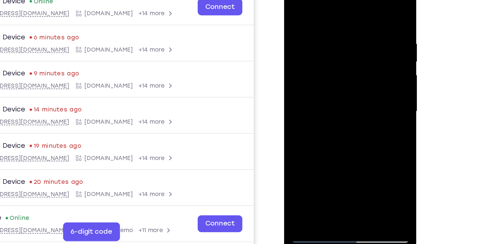
click at [343, 90] on div at bounding box center [330, 70] width 83 height 185
click at [327, 89] on div at bounding box center [330, 70] width 83 height 185
click at [294, 0] on div at bounding box center [330, 70] width 83 height 185
click at [302, 50] on div at bounding box center [330, 70] width 83 height 185
click at [323, 82] on div at bounding box center [330, 70] width 83 height 185
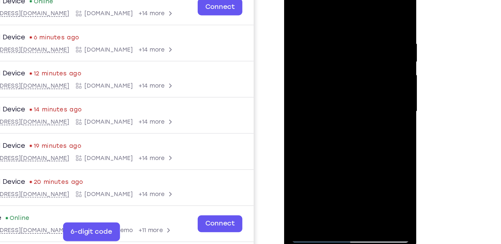
click at [329, 60] on div at bounding box center [330, 70] width 83 height 185
click at [321, 37] on div at bounding box center [330, 70] width 83 height 185
click at [316, 58] on div at bounding box center [330, 70] width 83 height 185
click at [326, 69] on div at bounding box center [330, 70] width 83 height 185
click at [356, 92] on div at bounding box center [330, 70] width 83 height 185
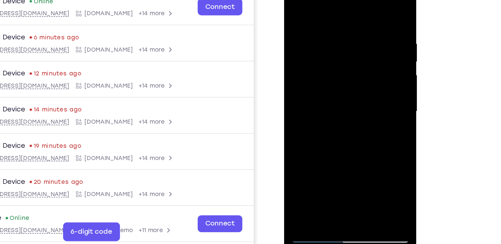
click at [356, 92] on div at bounding box center [330, 70] width 83 height 185
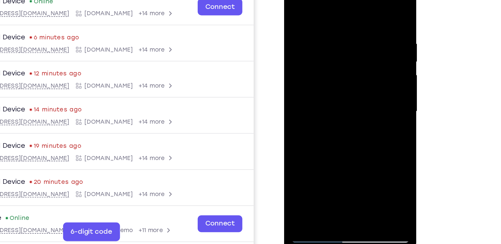
click at [356, 92] on div at bounding box center [330, 70] width 83 height 185
click at [343, 92] on div at bounding box center [330, 70] width 83 height 185
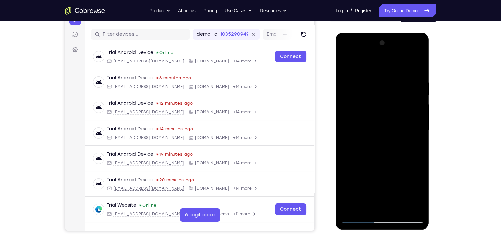
click at [412, 64] on div at bounding box center [382, 130] width 83 height 185
click at [394, 154] on div at bounding box center [382, 130] width 83 height 185
click at [380, 149] on div at bounding box center [382, 130] width 83 height 185
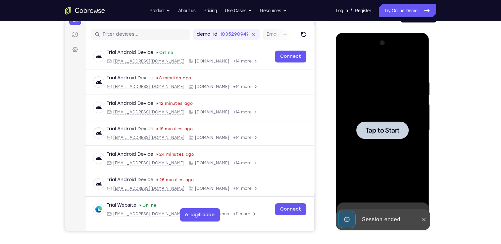
click at [381, 134] on span "Tap to Start" at bounding box center [382, 130] width 34 height 7
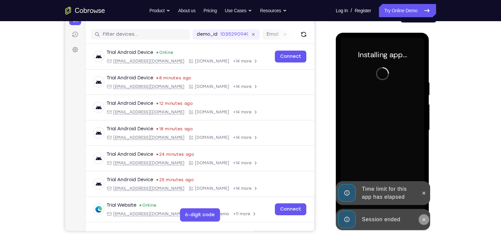
click at [421, 219] on icon at bounding box center [423, 219] width 5 height 5
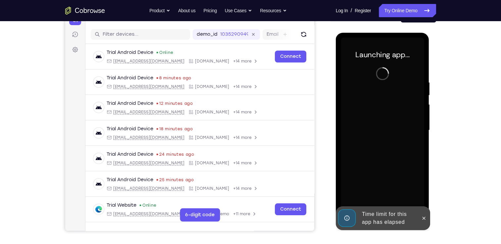
click at [421, 219] on icon at bounding box center [423, 218] width 5 height 5
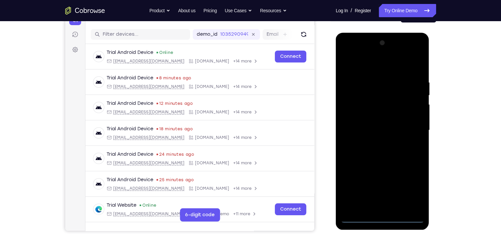
click at [384, 216] on div at bounding box center [382, 130] width 83 height 185
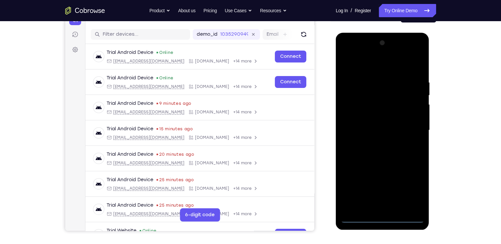
click at [380, 216] on div at bounding box center [382, 130] width 83 height 185
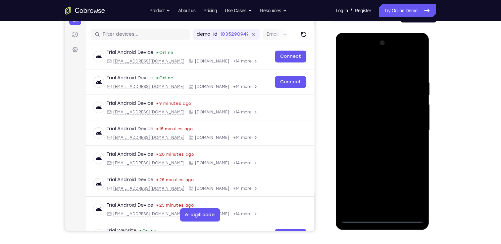
click at [380, 216] on div at bounding box center [382, 130] width 83 height 185
click at [410, 189] on div at bounding box center [382, 130] width 83 height 185
click at [375, 65] on div at bounding box center [382, 130] width 83 height 185
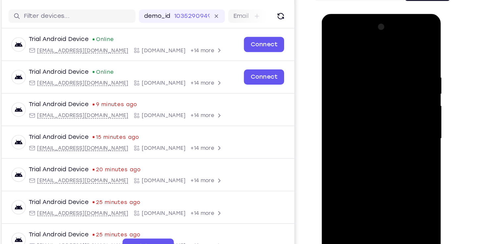
scroll to position [76, 0]
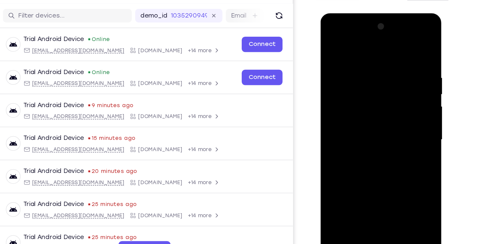
click at [396, 110] on div at bounding box center [366, 110] width 83 height 185
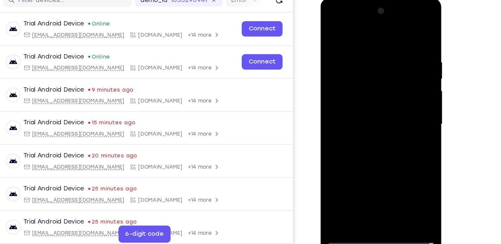
click at [359, 108] on div at bounding box center [366, 95] width 83 height 185
click at [367, 88] on div at bounding box center [366, 95] width 83 height 185
click at [361, 82] on div at bounding box center [366, 95] width 83 height 185
click at [400, 82] on div at bounding box center [366, 95] width 83 height 185
click at [369, 93] on div at bounding box center [366, 95] width 83 height 185
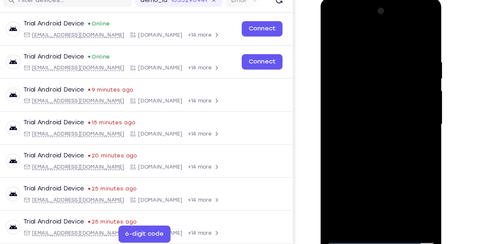
click at [370, 112] on div at bounding box center [366, 95] width 83 height 185
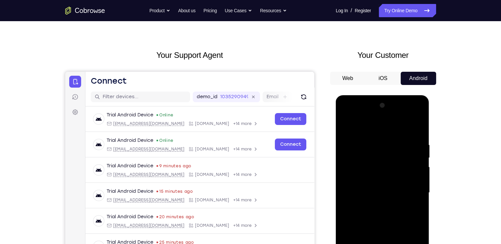
scroll to position [7, 0]
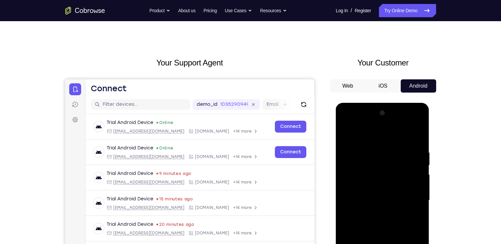
click at [385, 85] on button "iOS" at bounding box center [382, 85] width 35 height 13
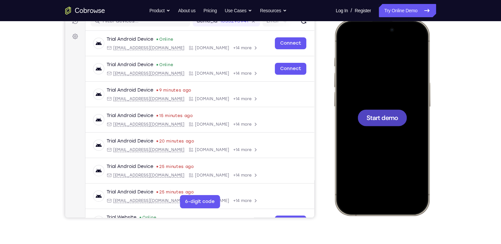
scroll to position [0, 0]
click at [382, 122] on div at bounding box center [381, 118] width 49 height 17
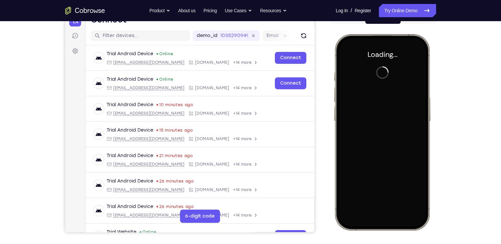
scroll to position [75, 0]
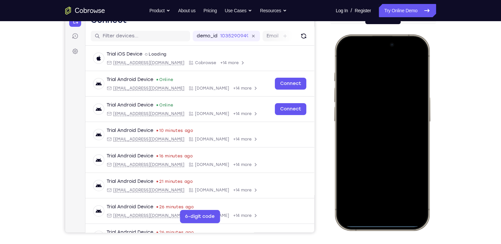
drag, startPoint x: 378, startPoint y: 225, endPoint x: 377, endPoint y: 101, distance: 123.8
click at [377, 101] on div at bounding box center [381, 132] width 87 height 189
drag, startPoint x: 384, startPoint y: 225, endPoint x: 392, endPoint y: 68, distance: 157.5
click at [392, 68] on div at bounding box center [381, 132] width 87 height 189
drag, startPoint x: 383, startPoint y: 55, endPoint x: 378, endPoint y: 252, distance: 197.4
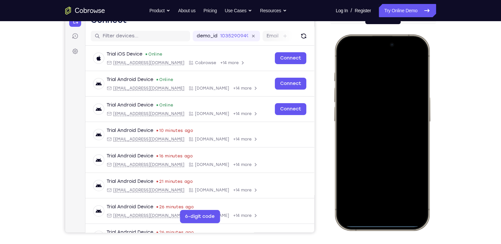
click at [378, 233] on html "Online web based iOS Simulators and Android Emulators. Run iPhone, iPad, Mobile…" at bounding box center [382, 133] width 99 height 199
drag, startPoint x: 378, startPoint y: 224, endPoint x: 376, endPoint y: 147, distance: 77.5
click at [376, 147] on div at bounding box center [381, 132] width 87 height 189
drag, startPoint x: 402, startPoint y: 226, endPoint x: 383, endPoint y: 116, distance: 112.5
click at [383, 116] on div at bounding box center [381, 132] width 87 height 189
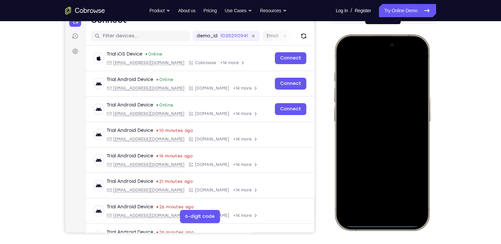
drag, startPoint x: 370, startPoint y: 225, endPoint x: 367, endPoint y: 104, distance: 120.5
click at [367, 104] on div at bounding box center [381, 132] width 87 height 189
drag, startPoint x: 380, startPoint y: 224, endPoint x: 382, endPoint y: 184, distance: 39.8
click at [382, 184] on div at bounding box center [381, 132] width 87 height 189
click at [381, 152] on div at bounding box center [381, 132] width 87 height 189
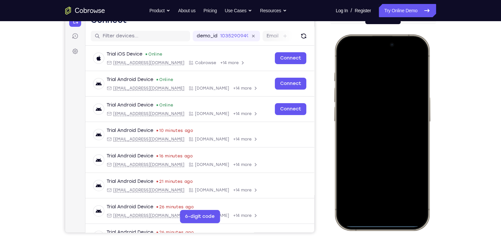
drag, startPoint x: 383, startPoint y: 54, endPoint x: 378, endPoint y: 261, distance: 207.3
click at [378, 233] on html "Online web based iOS Simulators and Android Emulators. Run iPhone, iPad, Mobile…" at bounding box center [382, 133] width 99 height 199
drag, startPoint x: 380, startPoint y: 224, endPoint x: 345, endPoint y: 57, distance: 171.0
click at [345, 56] on div at bounding box center [381, 132] width 87 height 189
drag, startPoint x: 379, startPoint y: 224, endPoint x: 331, endPoint y: 18, distance: 212.0
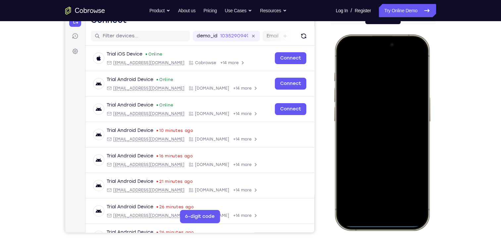
click at [333, 34] on html "Online web based iOS Simulators and Android Emulators. Run iPhone, iPad, Mobile…" at bounding box center [382, 133] width 99 height 199
drag, startPoint x: 379, startPoint y: 225, endPoint x: 348, endPoint y: 99, distance: 130.1
click at [348, 99] on div at bounding box center [381, 132] width 87 height 189
drag, startPoint x: 381, startPoint y: 227, endPoint x: 357, endPoint y: 104, distance: 124.9
click at [357, 104] on div at bounding box center [381, 132] width 87 height 189
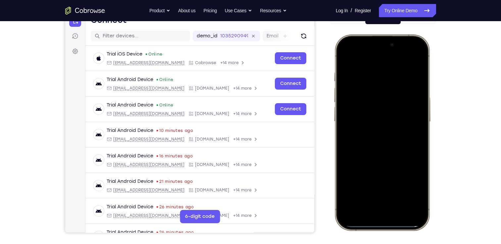
click at [382, 223] on div at bounding box center [381, 132] width 87 height 189
click at [373, 158] on div at bounding box center [381, 132] width 87 height 189
click at [379, 225] on div at bounding box center [381, 132] width 87 height 189
drag, startPoint x: 379, startPoint y: 224, endPoint x: 354, endPoint y: 98, distance: 128.9
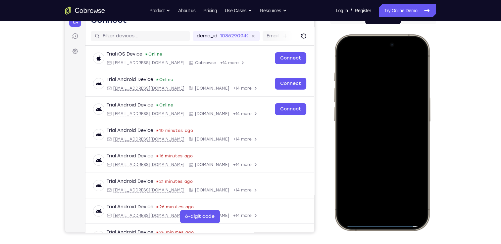
click at [374, 144] on div at bounding box center [381, 132] width 87 height 189
drag, startPoint x: 378, startPoint y: 225, endPoint x: 333, endPoint y: 34, distance: 195.9
click at [333, 34] on div at bounding box center [381, 132] width 97 height 197
drag, startPoint x: 384, startPoint y: 224, endPoint x: 338, endPoint y: 54, distance: 176.6
click at [338, 54] on div at bounding box center [381, 132] width 87 height 189
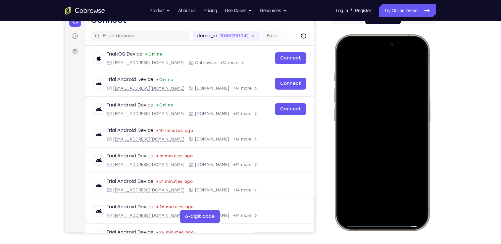
click at [381, 225] on div at bounding box center [381, 132] width 87 height 189
drag, startPoint x: 381, startPoint y: 225, endPoint x: 340, endPoint y: 47, distance: 182.8
click at [340, 47] on div at bounding box center [381, 132] width 87 height 189
drag, startPoint x: 363, startPoint y: 39, endPoint x: 378, endPoint y: 261, distance: 223.0
click at [378, 233] on html "Online web based iOS Simulators and Android Emulators. Run iPhone, iPad, Mobile…" at bounding box center [382, 133] width 99 height 199
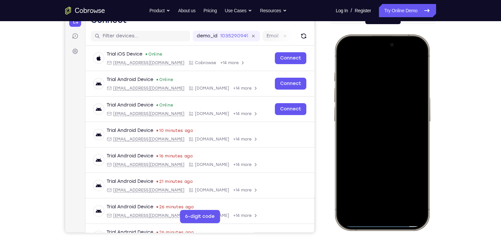
drag, startPoint x: 383, startPoint y: 225, endPoint x: 353, endPoint y: 65, distance: 163.0
click at [353, 65] on div at bounding box center [381, 132] width 87 height 189
drag, startPoint x: 379, startPoint y: 225, endPoint x: 371, endPoint y: 43, distance: 181.6
click at [371, 43] on div at bounding box center [381, 132] width 87 height 189
click at [385, 224] on div at bounding box center [381, 132] width 87 height 189
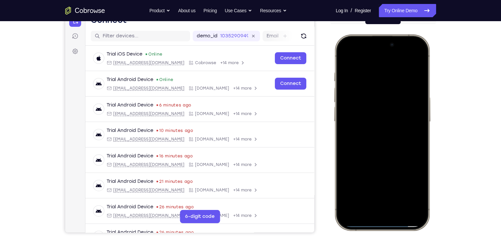
click at [385, 224] on div at bounding box center [381, 132] width 87 height 189
drag, startPoint x: 385, startPoint y: 224, endPoint x: 383, endPoint y: 13, distance: 210.9
click at [383, 34] on html "Online web based iOS Simulators and Android Emulators. Run iPhone, iPad, Mobile…" at bounding box center [382, 133] width 99 height 199
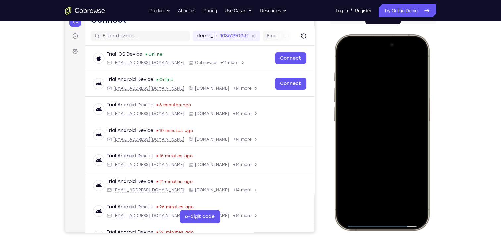
drag, startPoint x: 380, startPoint y: 224, endPoint x: 355, endPoint y: 40, distance: 186.1
click at [355, 40] on div at bounding box center [381, 132] width 87 height 189
drag, startPoint x: 374, startPoint y: 222, endPoint x: 404, endPoint y: 122, distance: 103.8
click at [404, 122] on div at bounding box center [381, 132] width 87 height 189
drag, startPoint x: 383, startPoint y: 225, endPoint x: 426, endPoint y: 149, distance: 87.2
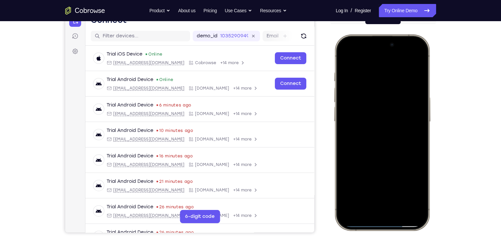
click at [426, 149] on div at bounding box center [381, 132] width 97 height 197
drag, startPoint x: 387, startPoint y: 223, endPoint x: 417, endPoint y: 76, distance: 150.6
click at [417, 76] on div at bounding box center [381, 132] width 87 height 189
click at [379, 223] on div at bounding box center [381, 132] width 87 height 189
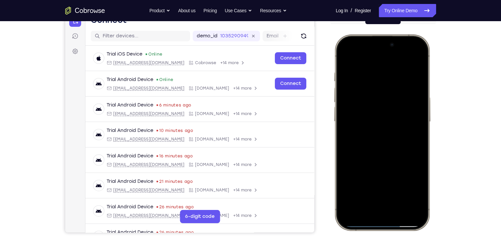
click at [377, 224] on div at bounding box center [381, 132] width 87 height 189
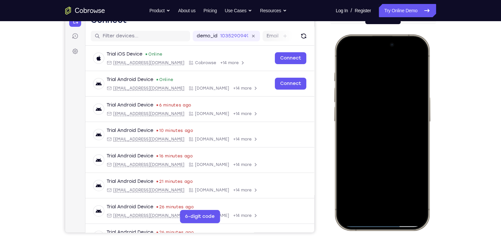
click at [377, 224] on div at bounding box center [381, 132] width 87 height 189
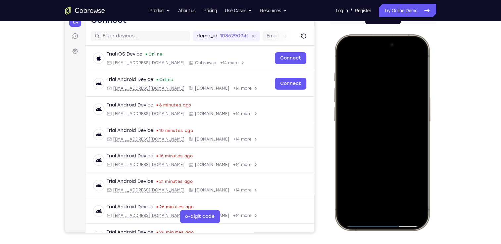
drag, startPoint x: 377, startPoint y: 224, endPoint x: 385, endPoint y: 71, distance: 153.5
click at [385, 71] on div at bounding box center [381, 132] width 87 height 189
drag, startPoint x: 379, startPoint y: 225, endPoint x: 404, endPoint y: 34, distance: 192.2
click at [404, 34] on div at bounding box center [381, 132] width 97 height 197
drag, startPoint x: 381, startPoint y: 154, endPoint x: 372, endPoint y: 261, distance: 107.6
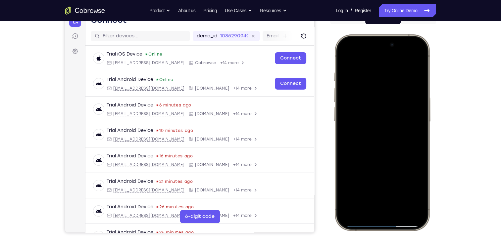
click at [372, 233] on html "Online web based iOS Simulators and Android Emulators. Run iPhone, iPad, Mobile…" at bounding box center [382, 133] width 99 height 199
click at [378, 225] on div at bounding box center [381, 132] width 87 height 189
click at [382, 225] on div at bounding box center [381, 132] width 87 height 189
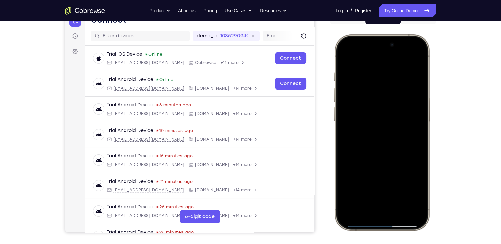
click at [381, 224] on div at bounding box center [381, 132] width 87 height 189
click at [381, 225] on div at bounding box center [381, 132] width 87 height 189
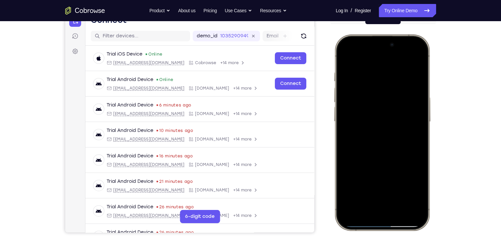
click at [381, 225] on div at bounding box center [381, 132] width 87 height 189
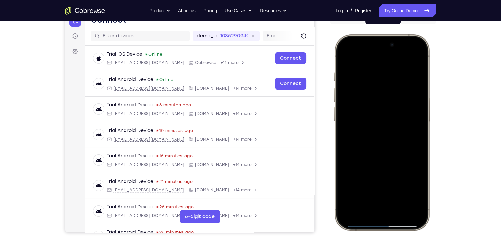
click at [381, 225] on div at bounding box center [381, 132] width 87 height 189
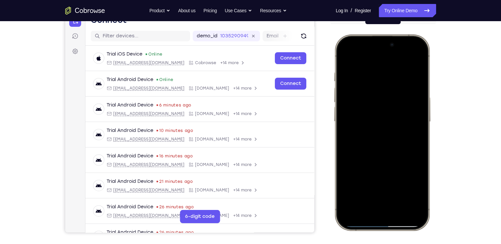
click at [381, 225] on div at bounding box center [381, 132] width 87 height 189
drag, startPoint x: 381, startPoint y: 225, endPoint x: 382, endPoint y: 156, distance: 68.9
click at [382, 156] on div at bounding box center [381, 132] width 87 height 189
click at [393, 104] on div at bounding box center [381, 132] width 87 height 189
drag, startPoint x: 383, startPoint y: 225, endPoint x: 389, endPoint y: 89, distance: 136.2
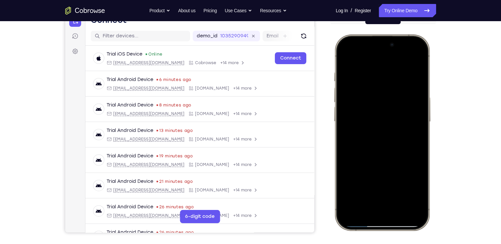
click at [389, 89] on div at bounding box center [381, 132] width 87 height 189
drag, startPoint x: 379, startPoint y: 225, endPoint x: 367, endPoint y: 11, distance: 214.8
click at [367, 34] on html "Online web based iOS Simulators and Android Emulators. Run iPhone, iPad, Mobile…" at bounding box center [382, 133] width 99 height 199
drag, startPoint x: 379, startPoint y: 225, endPoint x: 381, endPoint y: 97, distance: 128.1
click at [381, 97] on div at bounding box center [381, 132] width 87 height 189
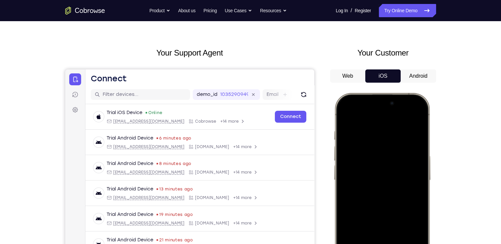
scroll to position [15, 0]
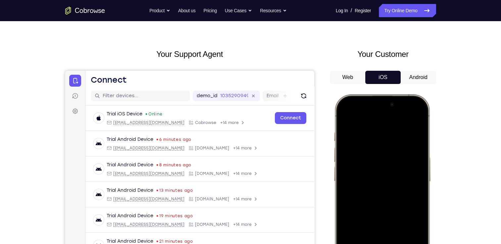
click at [410, 79] on button "Android" at bounding box center [418, 77] width 35 height 13
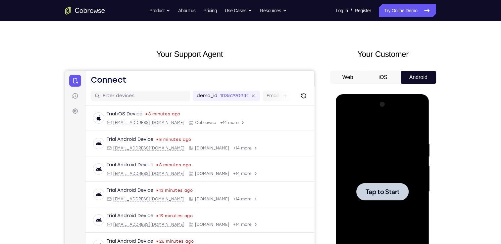
click at [385, 192] on span "Tap to Start" at bounding box center [382, 192] width 34 height 7
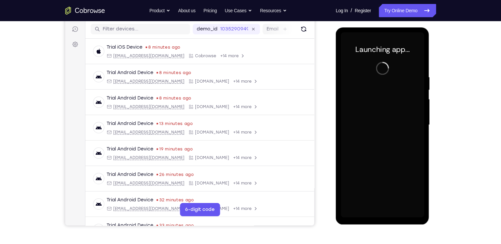
scroll to position [86, 0]
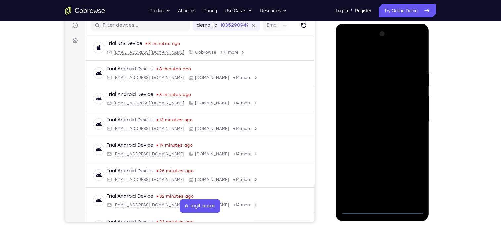
click at [382, 208] on div at bounding box center [382, 121] width 83 height 185
click at [412, 180] on div at bounding box center [382, 121] width 83 height 185
click at [377, 54] on div at bounding box center [382, 121] width 83 height 185
click at [410, 117] on div at bounding box center [382, 121] width 83 height 185
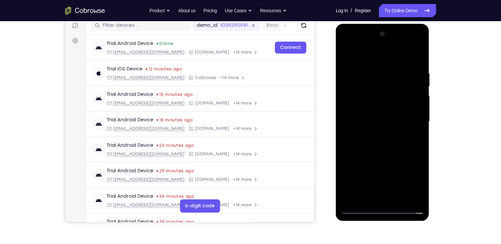
click at [375, 134] on div at bounding box center [382, 121] width 83 height 185
click at [374, 113] on div at bounding box center [382, 121] width 83 height 185
click at [372, 106] on div at bounding box center [382, 121] width 83 height 185
click at [377, 120] on div at bounding box center [382, 121] width 83 height 185
click at [385, 141] on div at bounding box center [382, 121] width 83 height 185
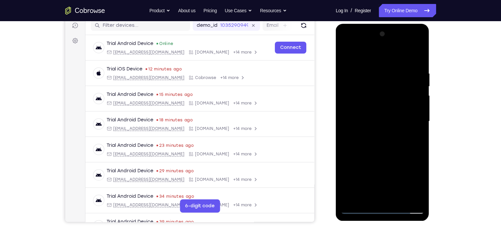
click at [385, 141] on div at bounding box center [382, 121] width 83 height 185
click at [387, 139] on div at bounding box center [382, 121] width 83 height 185
click at [388, 141] on div at bounding box center [382, 121] width 83 height 185
click at [383, 126] on div at bounding box center [382, 122] width 52 height 18
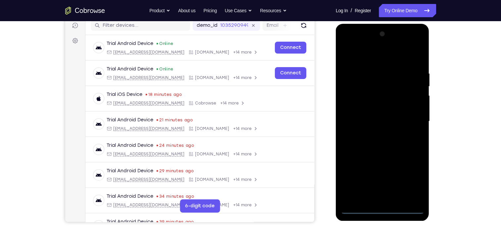
click at [381, 209] on div at bounding box center [382, 121] width 83 height 185
click at [412, 178] on div at bounding box center [382, 121] width 83 height 185
click at [378, 53] on div at bounding box center [382, 121] width 83 height 185
click at [411, 116] on div at bounding box center [382, 121] width 83 height 185
click at [376, 134] on div at bounding box center [382, 121] width 83 height 185
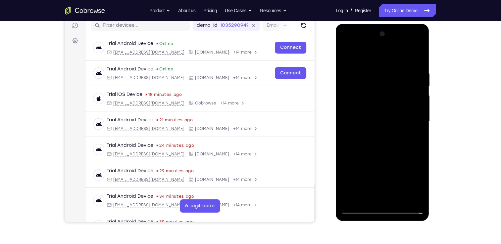
click at [381, 115] on div at bounding box center [382, 121] width 83 height 185
click at [400, 106] on div at bounding box center [382, 121] width 83 height 185
click at [388, 119] on div at bounding box center [382, 121] width 83 height 185
click at [403, 144] on div at bounding box center [382, 121] width 83 height 185
click at [396, 141] on div at bounding box center [382, 121] width 83 height 185
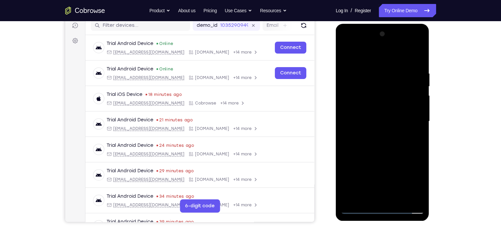
click at [388, 138] on div at bounding box center [382, 121] width 83 height 185
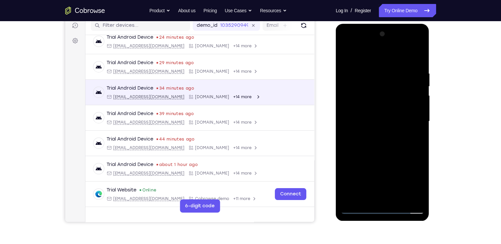
scroll to position [0, 0]
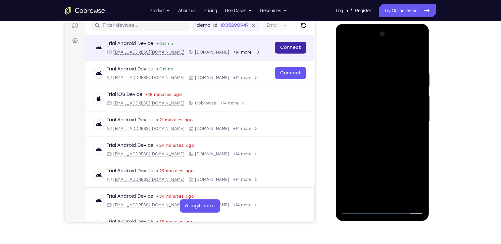
click at [277, 49] on link "Connect" at bounding box center [289, 48] width 31 height 12
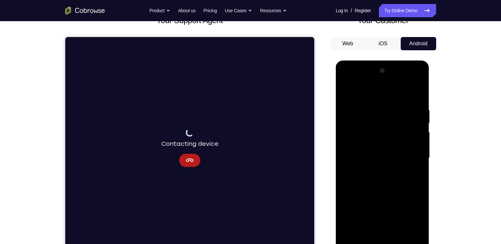
scroll to position [49, 0]
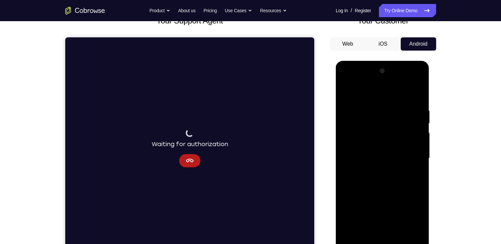
click at [394, 168] on div at bounding box center [382, 158] width 83 height 185
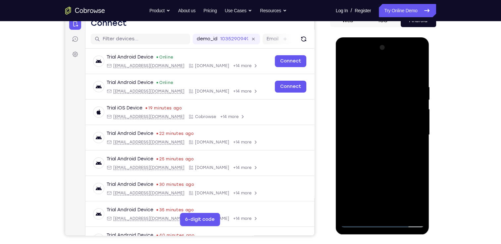
scroll to position [72, 0]
click at [380, 222] on div at bounding box center [382, 134] width 83 height 185
click at [412, 189] on div at bounding box center [382, 134] width 83 height 185
click at [371, 157] on div at bounding box center [382, 134] width 83 height 185
click at [380, 155] on div at bounding box center [382, 134] width 83 height 185
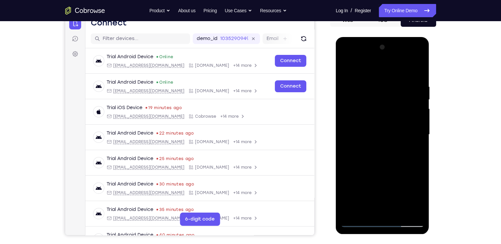
drag, startPoint x: 371, startPoint y: 69, endPoint x: 374, endPoint y: -6, distance: 75.2
click at [374, 37] on html "Online web based iOS Simulators and Android Emulators. Run iPhone, iPad, Mobile…" at bounding box center [383, 136] width 94 height 199
click at [381, 221] on div at bounding box center [382, 134] width 83 height 185
click at [409, 193] on div at bounding box center [382, 134] width 83 height 185
click at [347, 56] on div at bounding box center [382, 134] width 83 height 185
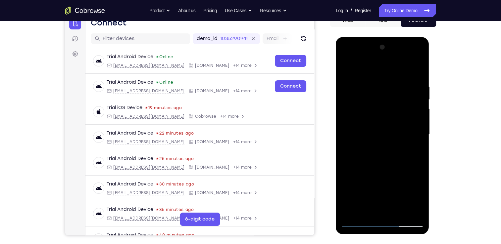
click at [372, 112] on div at bounding box center [382, 134] width 83 height 185
click at [371, 135] on div at bounding box center [382, 134] width 83 height 185
click at [395, 126] on div at bounding box center [382, 134] width 83 height 185
click at [381, 141] on div at bounding box center [382, 134] width 83 height 185
click at [380, 138] on div at bounding box center [382, 134] width 83 height 185
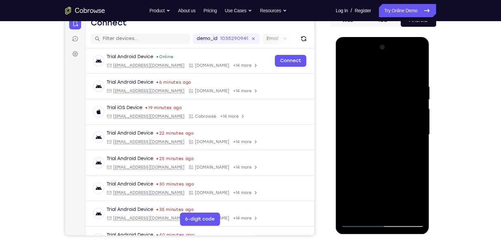
drag, startPoint x: 401, startPoint y: 150, endPoint x: 393, endPoint y: 106, distance: 44.4
click at [393, 106] on div at bounding box center [382, 134] width 83 height 185
click at [383, 147] on div at bounding box center [382, 134] width 83 height 185
drag, startPoint x: 383, startPoint y: 175, endPoint x: 383, endPoint y: 109, distance: 66.5
click at [383, 109] on div at bounding box center [382, 134] width 83 height 185
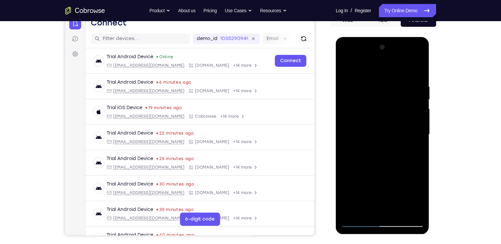
drag, startPoint x: 381, startPoint y: 105, endPoint x: 373, endPoint y: 214, distance: 109.2
click at [373, 214] on div at bounding box center [382, 134] width 83 height 185
click at [386, 125] on div at bounding box center [382, 134] width 83 height 185
click at [380, 151] on div at bounding box center [382, 134] width 83 height 185
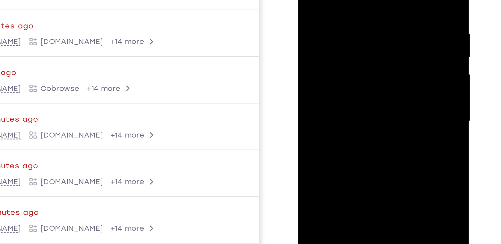
click at [383, 46] on div at bounding box center [344, 40] width 83 height 185
click at [365, 66] on div at bounding box center [344, 40] width 83 height 185
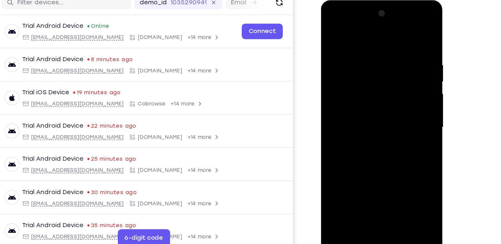
click at [329, 33] on div at bounding box center [367, 97] width 83 height 185
click at [346, 38] on div at bounding box center [367, 97] width 83 height 185
click at [400, 76] on div at bounding box center [367, 97] width 83 height 185
click at [390, 69] on div at bounding box center [367, 97] width 83 height 185
click at [405, 31] on div at bounding box center [367, 97] width 83 height 185
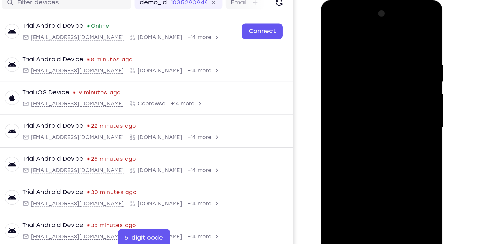
drag, startPoint x: 363, startPoint y: 147, endPoint x: 370, endPoint y: 27, distance: 119.4
click at [370, 27] on div at bounding box center [367, 97] width 83 height 185
drag, startPoint x: 345, startPoint y: 69, endPoint x: 352, endPoint y: 179, distance: 110.1
click at [352, 179] on div at bounding box center [367, 97] width 83 height 185
click at [406, 30] on div at bounding box center [367, 97] width 83 height 185
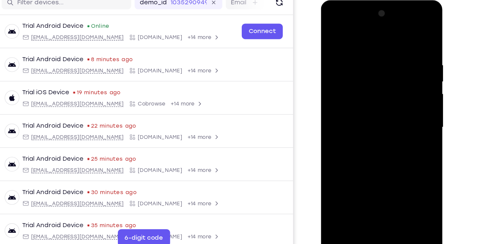
click at [402, 98] on div at bounding box center [367, 97] width 83 height 185
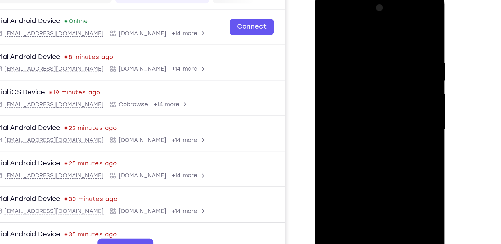
drag, startPoint x: 356, startPoint y: 130, endPoint x: 368, endPoint y: 186, distance: 57.3
click at [368, 186] on div at bounding box center [361, 92] width 94 height 197
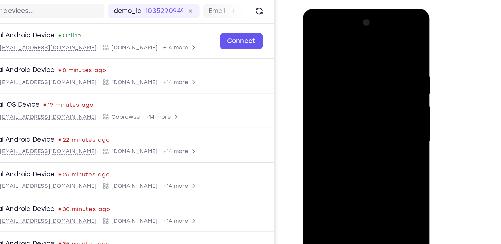
click at [378, 113] on div at bounding box center [349, 106] width 83 height 185
click at [360, 171] on div at bounding box center [349, 106] width 83 height 185
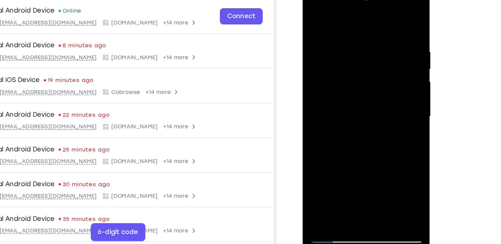
click at [385, 14] on div at bounding box center [349, 81] width 83 height 185
click at [384, 101] on div at bounding box center [349, 81] width 83 height 185
click at [374, 46] on div at bounding box center [349, 81] width 83 height 185
click at [387, 15] on div at bounding box center [349, 81] width 83 height 185
click at [386, 14] on div at bounding box center [349, 81] width 83 height 185
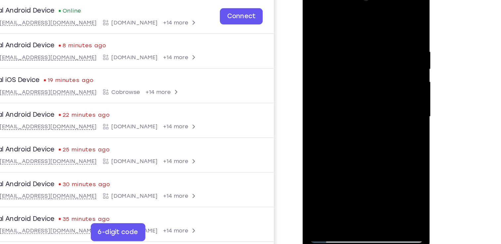
click at [361, 135] on div at bounding box center [349, 81] width 83 height 185
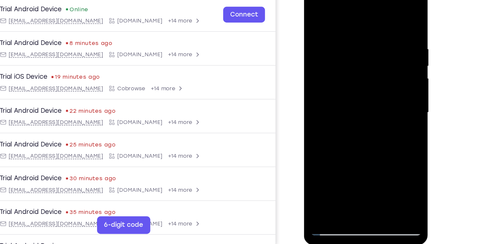
scroll to position [72, 0]
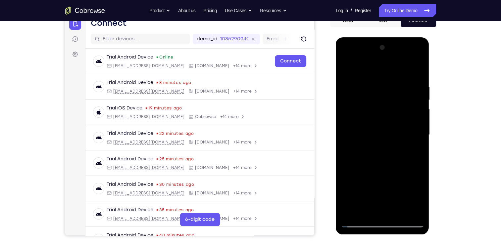
click at [420, 67] on div at bounding box center [382, 134] width 83 height 185
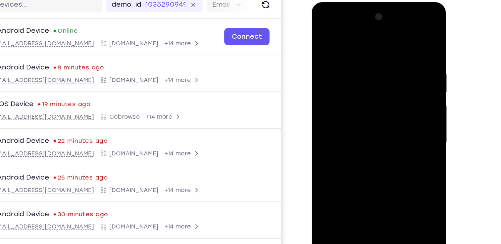
click at [351, 42] on div at bounding box center [358, 99] width 83 height 185
click at [366, 34] on div at bounding box center [358, 99] width 83 height 185
click at [396, 33] on div at bounding box center [358, 99] width 83 height 185
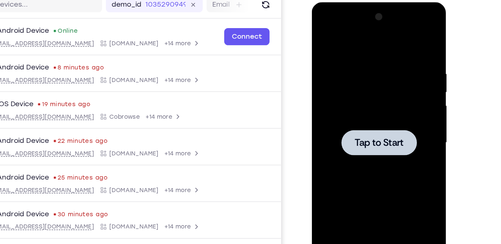
click at [351, 101] on span "Tap to Start" at bounding box center [359, 100] width 34 height 7
